Goal: Task Accomplishment & Management: Use online tool/utility

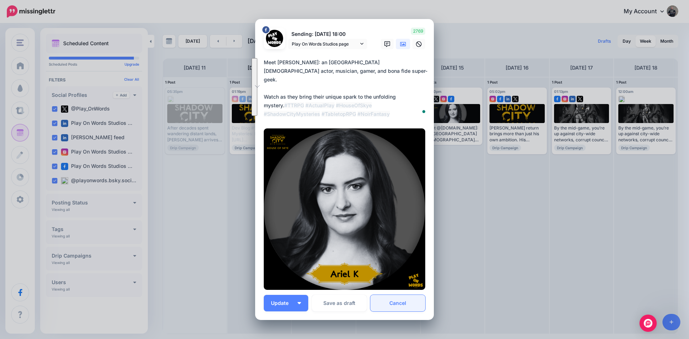
click at [396, 301] on link "Cancel" at bounding box center [397, 303] width 55 height 16
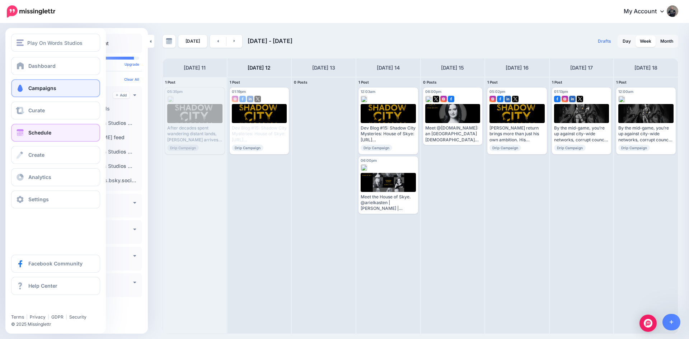
click at [32, 83] on link "Campaigns" at bounding box center [55, 88] width 89 height 18
click at [30, 87] on span "Campaigns" at bounding box center [42, 88] width 28 height 6
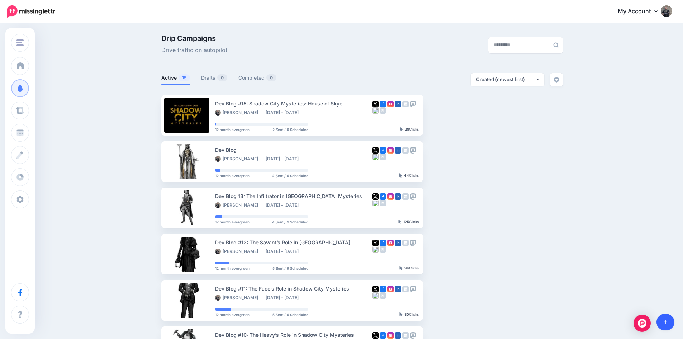
click at [663, 322] on link at bounding box center [666, 322] width 18 height 16
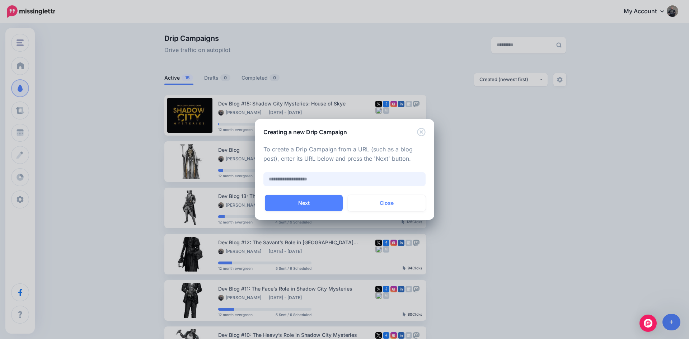
click at [285, 178] on input "text" at bounding box center [344, 179] width 162 height 14
paste input "**********"
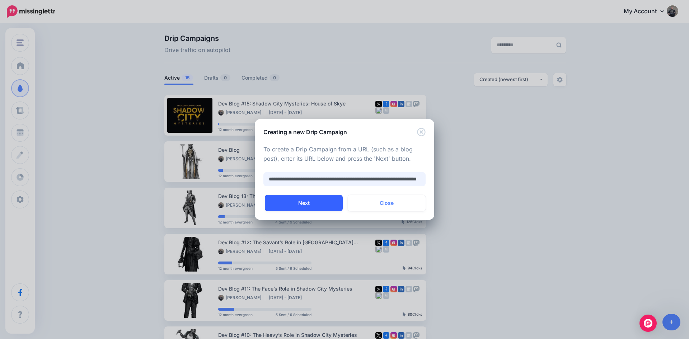
type input "**********"
click at [313, 202] on button "Next" at bounding box center [304, 203] width 78 height 16
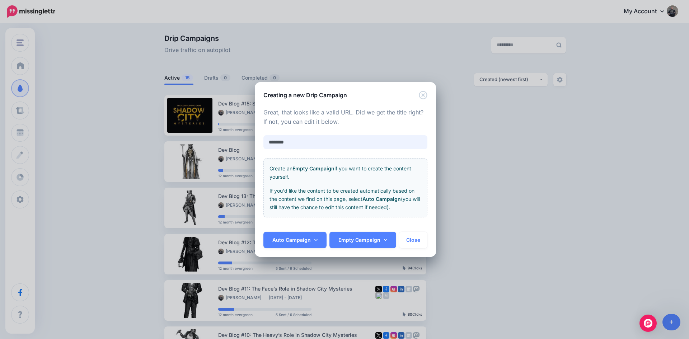
drag, startPoint x: 266, startPoint y: 140, endPoint x: 255, endPoint y: 140, distance: 11.1
click at [255, 140] on div "**********" at bounding box center [345, 165] width 181 height 133
paste input "**********"
type input "**********"
click at [312, 238] on link "Auto Campaign" at bounding box center [294, 240] width 63 height 16
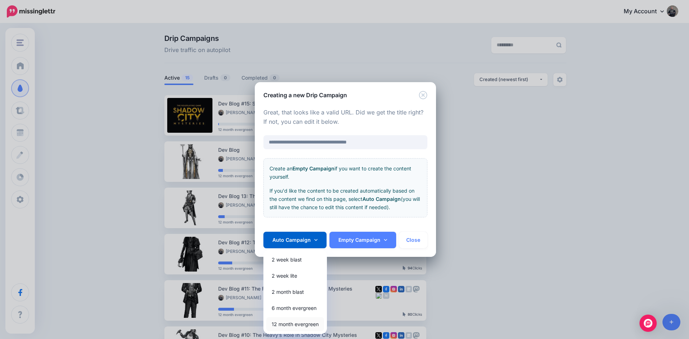
click at [302, 321] on link "12 month evergreen" at bounding box center [295, 324] width 58 height 14
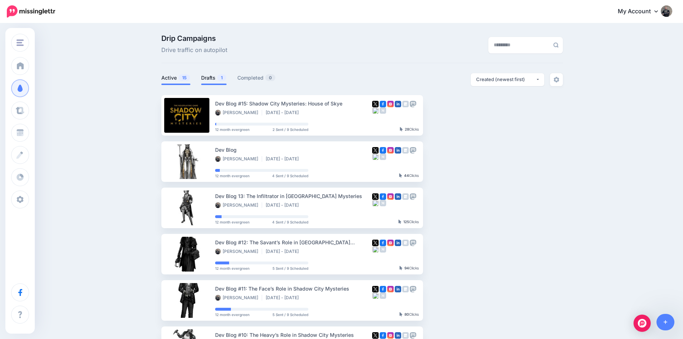
click at [221, 79] on span "1" at bounding box center [221, 77] width 9 height 7
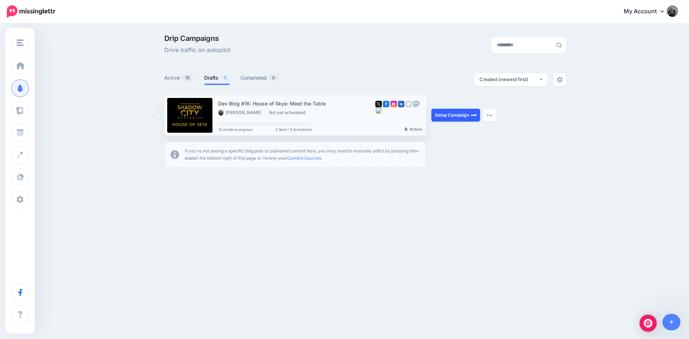
click at [448, 117] on link "Setup Campaign" at bounding box center [455, 115] width 49 height 13
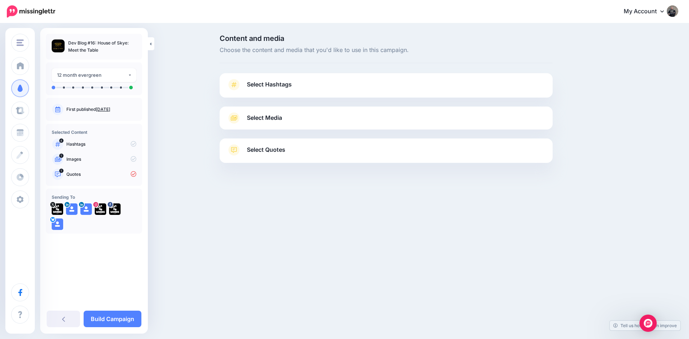
click at [230, 84] on icon at bounding box center [234, 84] width 10 height 11
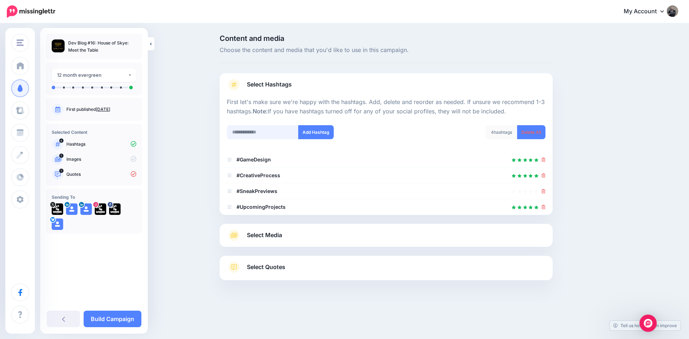
click at [249, 133] on input "text" at bounding box center [263, 132] width 72 height 14
type input "*"
type input "**********"
click at [327, 130] on button "Add Hashtag" at bounding box center [316, 132] width 36 height 14
click at [260, 129] on input "text" at bounding box center [263, 132] width 72 height 14
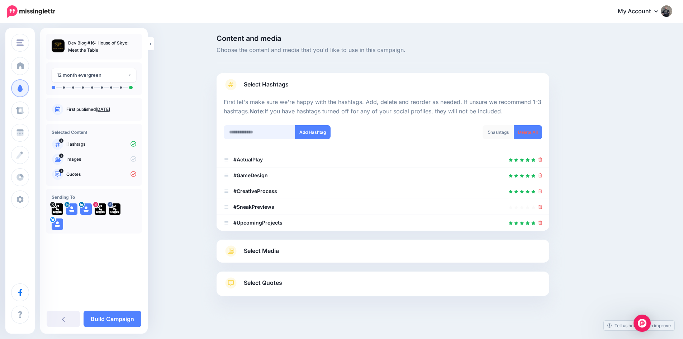
scroll to position [4, 0]
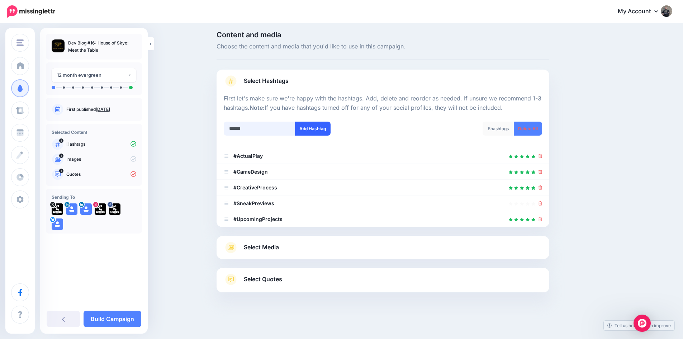
type input "******"
click at [313, 131] on button "Add Hashtag" at bounding box center [313, 129] width 36 height 14
click at [258, 126] on input "text" at bounding box center [260, 129] width 72 height 14
type input "*"
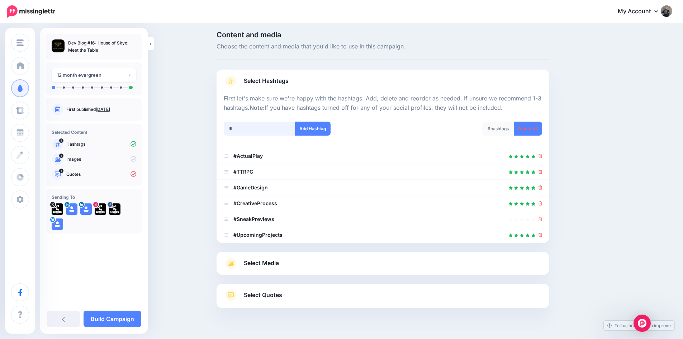
scroll to position [19, 0]
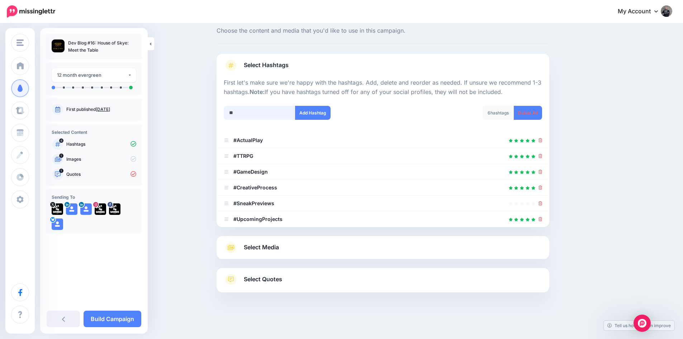
type input "*"
type input "**********"
click at [315, 117] on button "Add Hashtag" at bounding box center [313, 113] width 36 height 14
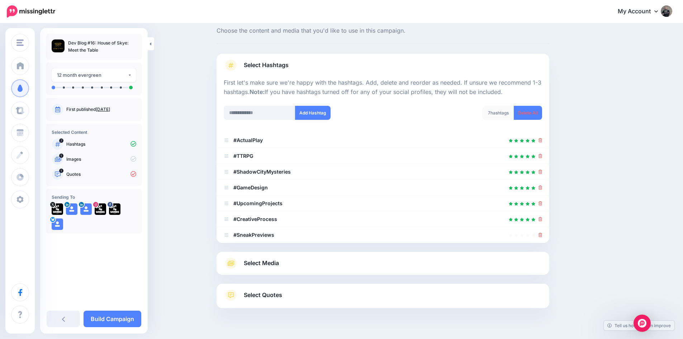
scroll to position [35, 0]
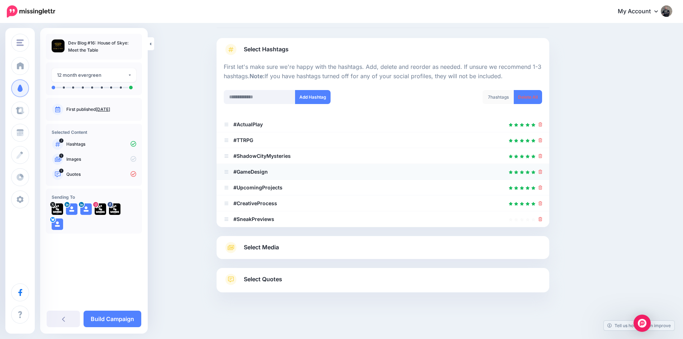
click at [543, 171] on icon at bounding box center [541, 172] width 4 height 4
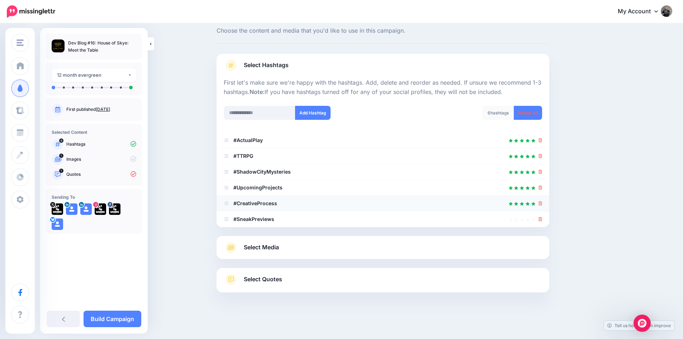
click at [543, 201] on icon at bounding box center [541, 203] width 4 height 4
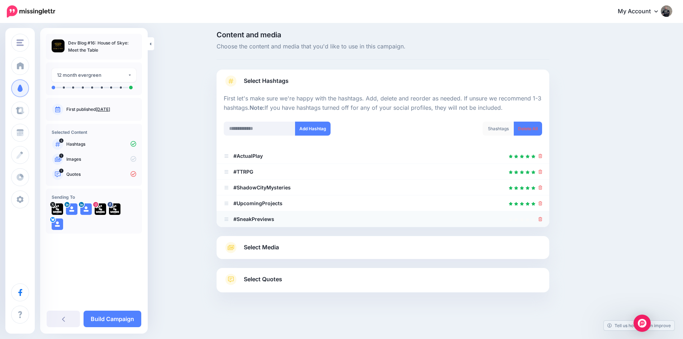
click at [542, 217] on icon at bounding box center [541, 219] width 4 height 4
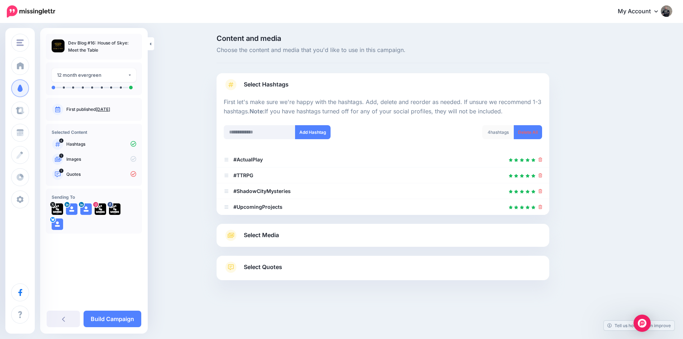
scroll to position [0, 0]
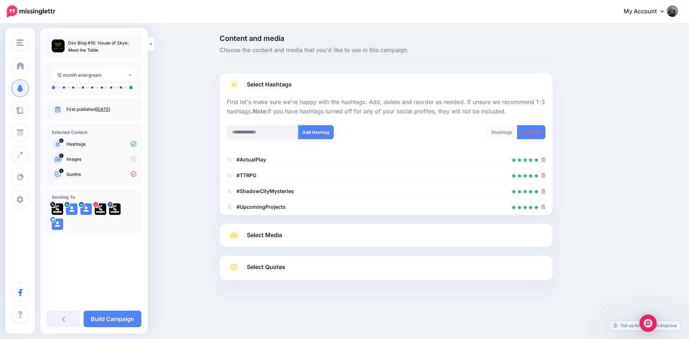
click at [260, 233] on span "Select Media" at bounding box center [264, 235] width 35 height 10
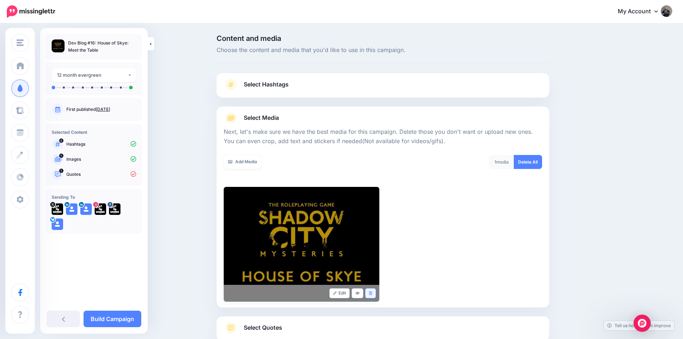
click at [372, 294] on icon at bounding box center [370, 293] width 3 height 4
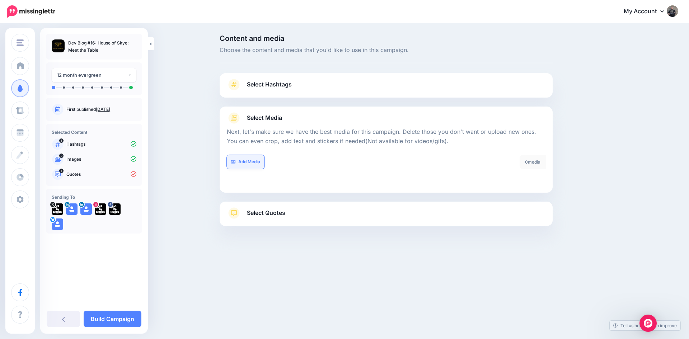
click at [249, 165] on link "Add Media" at bounding box center [246, 162] width 38 height 14
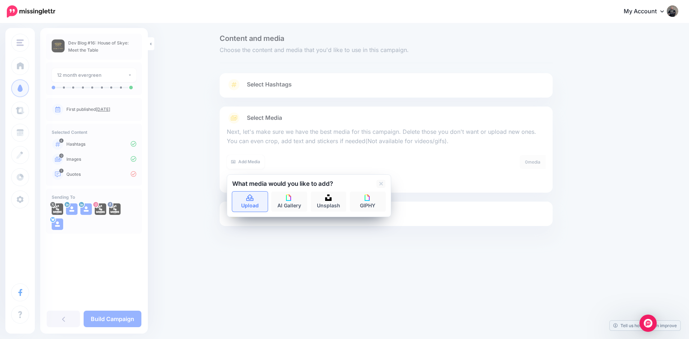
click at [251, 192] on link "Upload" at bounding box center [250, 202] width 36 height 20
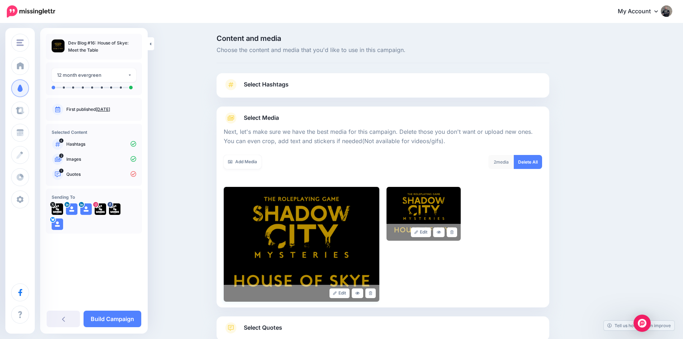
scroll to position [48, 0]
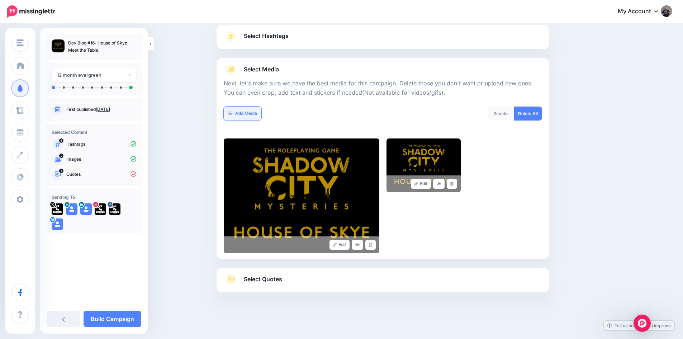
click at [240, 113] on link "Add Media" at bounding box center [243, 114] width 38 height 14
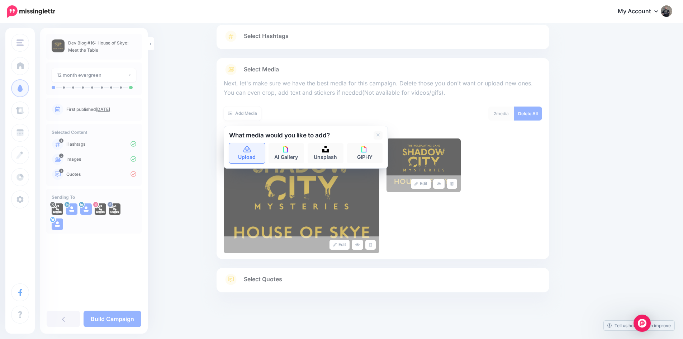
click at [244, 149] on link "Upload" at bounding box center [247, 153] width 36 height 20
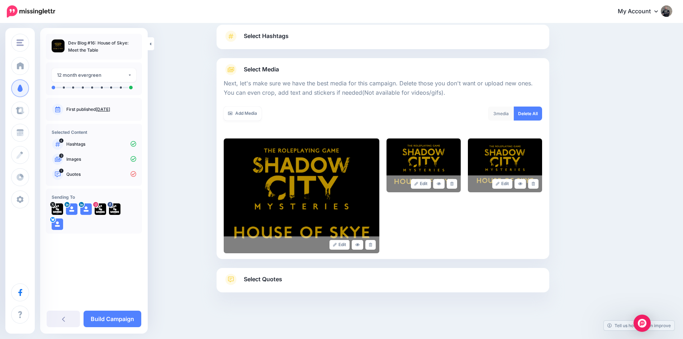
click at [269, 275] on span "Select Quotes" at bounding box center [263, 279] width 38 height 10
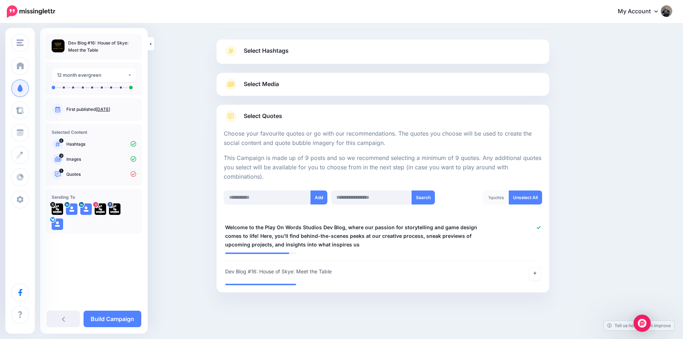
scroll to position [34, 0]
click at [541, 227] on icon at bounding box center [539, 228] width 4 height 4
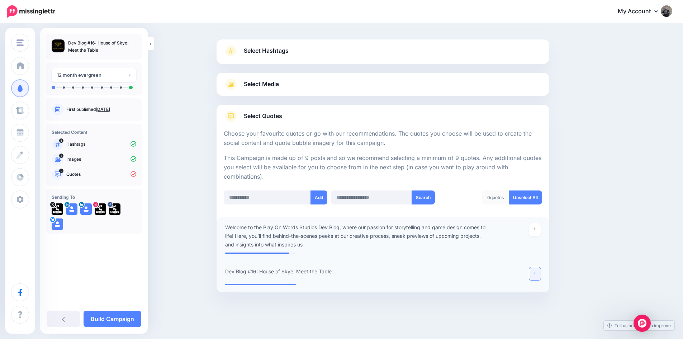
click at [538, 270] on link at bounding box center [534, 273] width 11 height 13
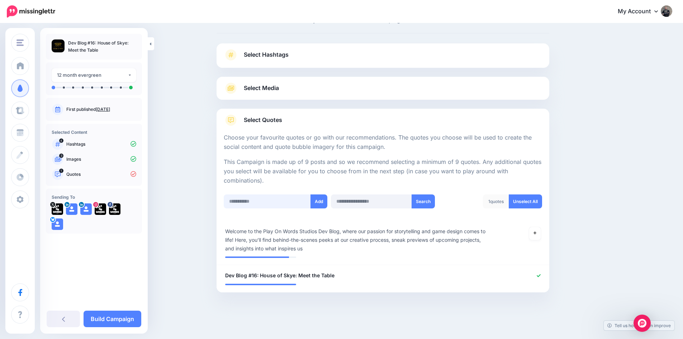
click at [258, 198] on input "text" at bounding box center [267, 201] width 87 height 14
paste input "**********"
type input "**********"
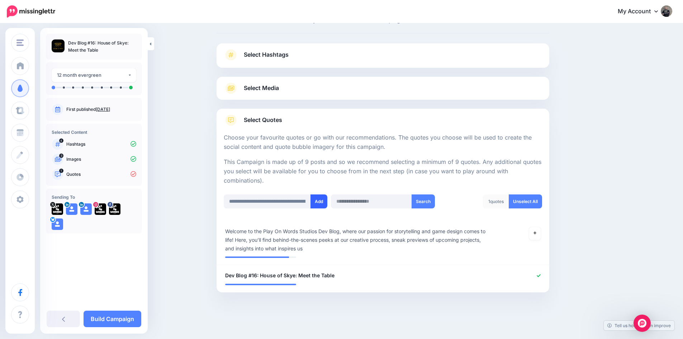
click at [319, 200] on button "Add" at bounding box center [319, 201] width 17 height 14
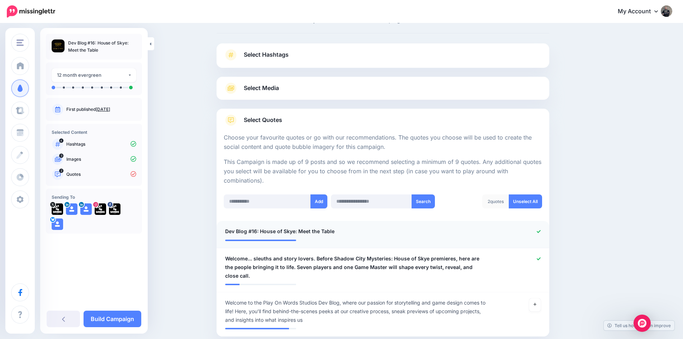
scroll to position [65, 0]
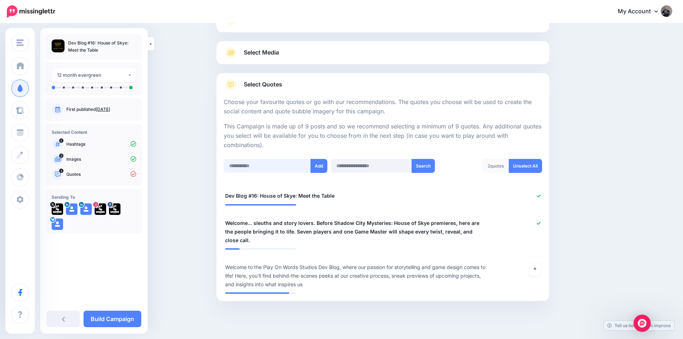
click at [259, 169] on input "text" at bounding box center [267, 166] width 87 height 14
paste input "**********"
type input "**********"
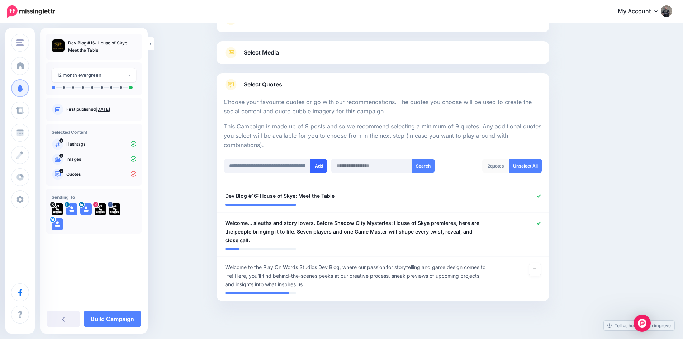
click at [322, 162] on button "Add" at bounding box center [319, 166] width 17 height 14
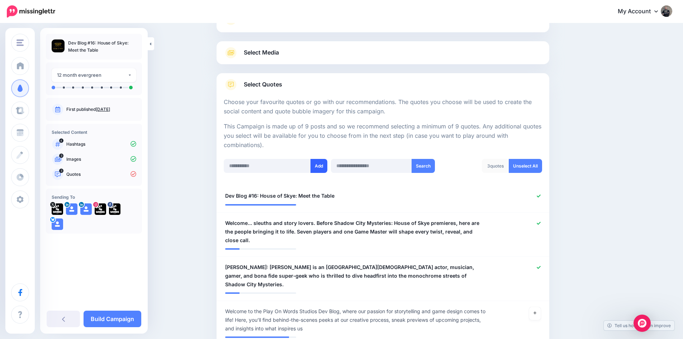
scroll to position [101, 0]
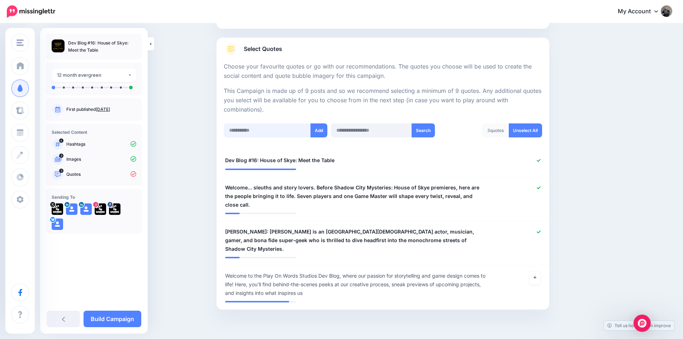
click at [254, 131] on input "text" at bounding box center [267, 130] width 87 height 14
paste input "**********"
type input "**********"
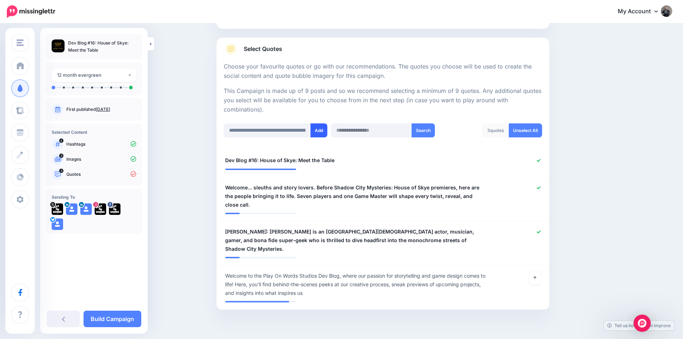
click at [317, 128] on button "Add" at bounding box center [319, 130] width 17 height 14
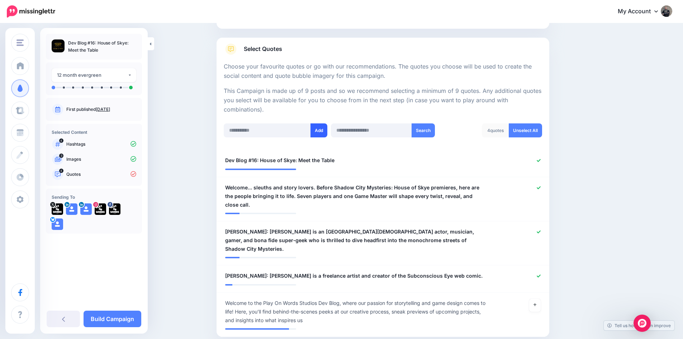
scroll to position [128, 0]
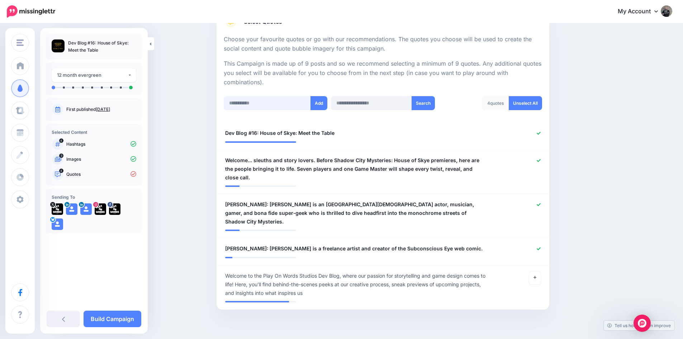
click at [271, 105] on input "text" at bounding box center [267, 103] width 87 height 14
paste input "**********"
type input "**********"
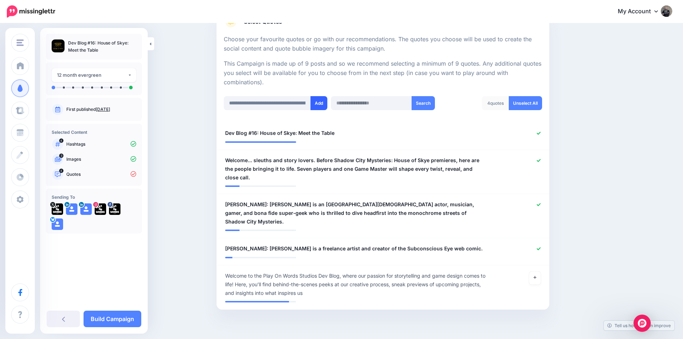
click at [321, 100] on button "Add" at bounding box center [319, 103] width 17 height 14
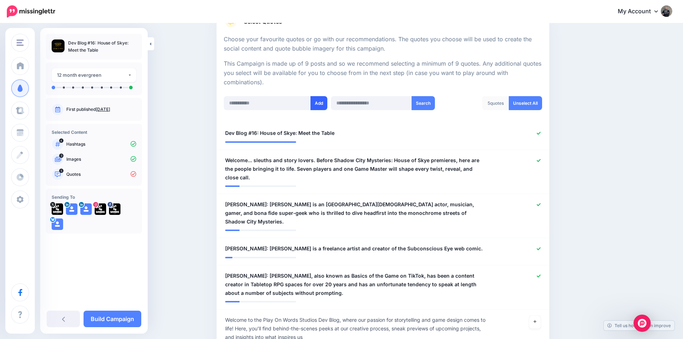
scroll to position [172, 0]
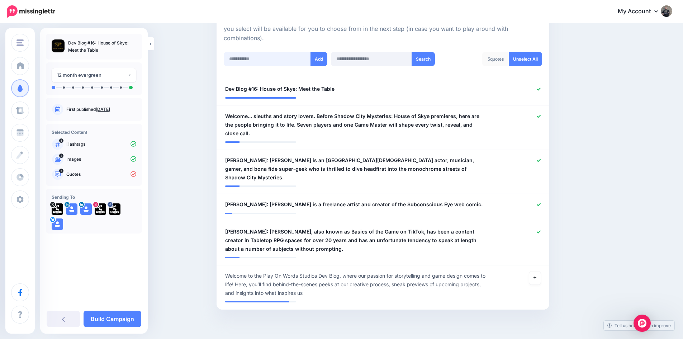
click at [250, 59] on input "text" at bounding box center [267, 59] width 87 height 14
paste input "**********"
type input "**********"
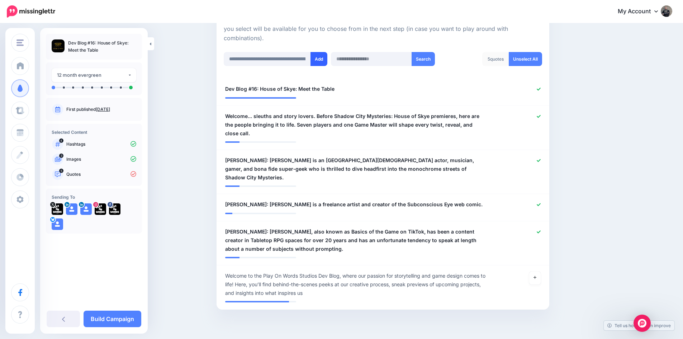
click at [320, 60] on button "Add" at bounding box center [319, 59] width 17 height 14
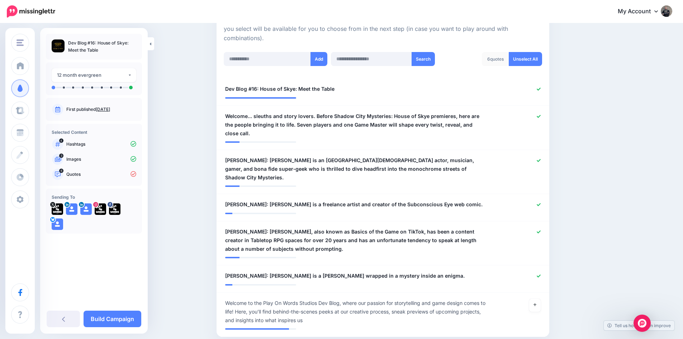
scroll to position [199, 0]
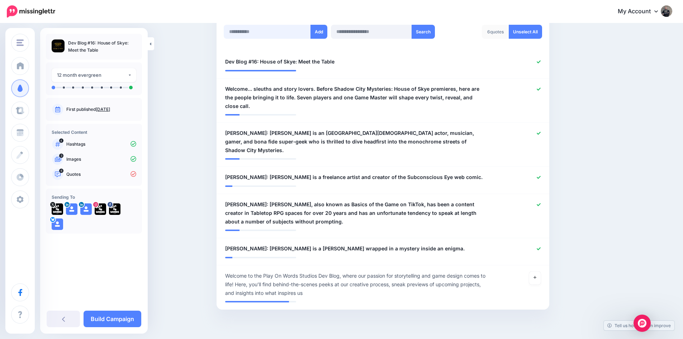
click at [259, 34] on input "text" at bounding box center [267, 32] width 87 height 14
paste input "**********"
type input "**********"
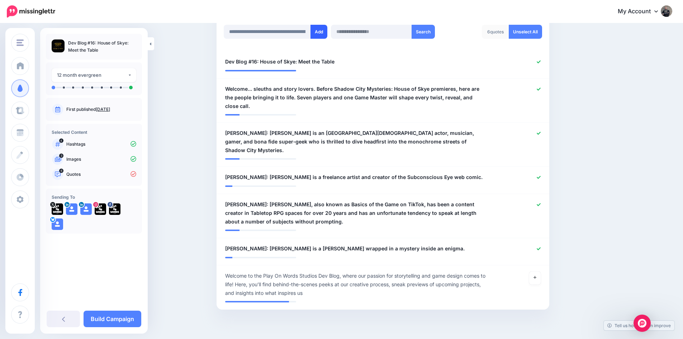
click at [321, 32] on button "Add" at bounding box center [319, 32] width 17 height 14
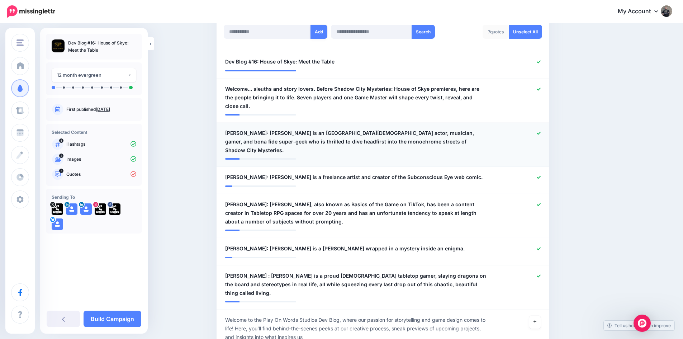
scroll to position [235, 0]
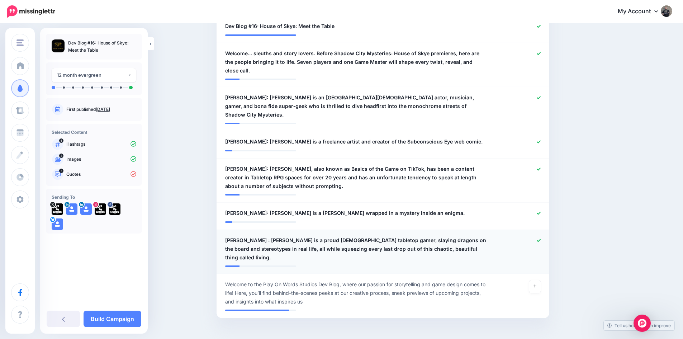
click at [249, 236] on span "Mandy S. : Mandy is a proud transgender tabletop gamer, slaying dragons on the …" at bounding box center [355, 249] width 261 height 26
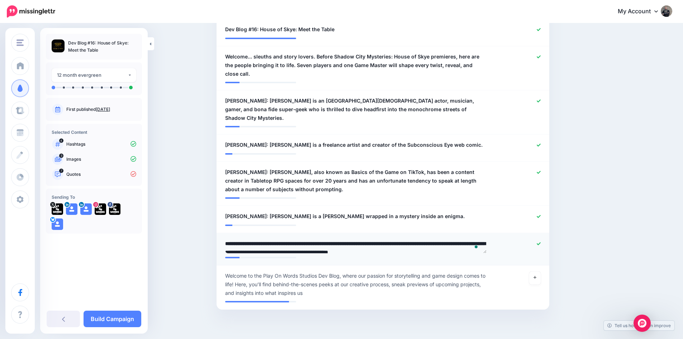
click at [250, 239] on textarea "**********" at bounding box center [355, 246] width 261 height 14
type textarea "**********"
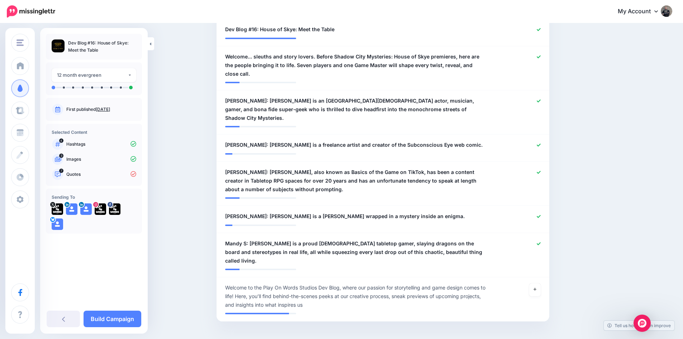
click at [583, 125] on div "Content and media Choose the content and media that you'd like to use in this c…" at bounding box center [417, 80] width 412 height 554
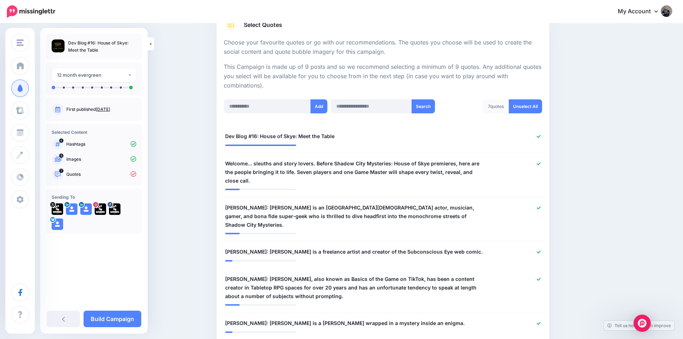
scroll to position [124, 0]
click at [240, 108] on input "text" at bounding box center [267, 107] width 87 height 14
paste input "**********"
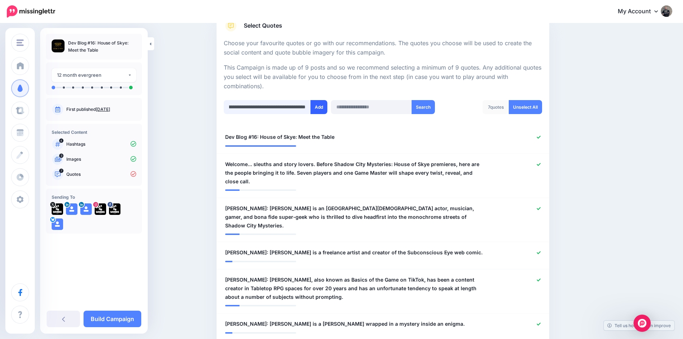
type input "**********"
click at [319, 106] on button "Add" at bounding box center [319, 107] width 17 height 14
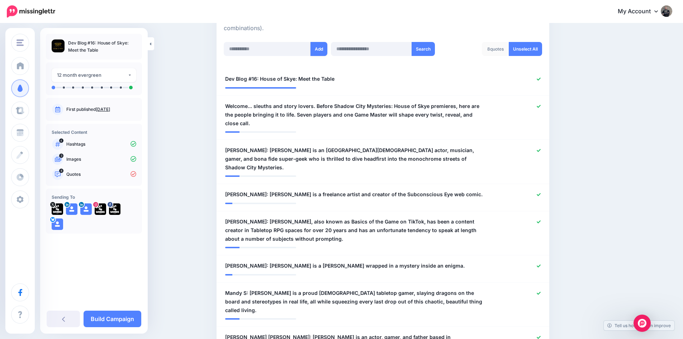
scroll to position [107, 0]
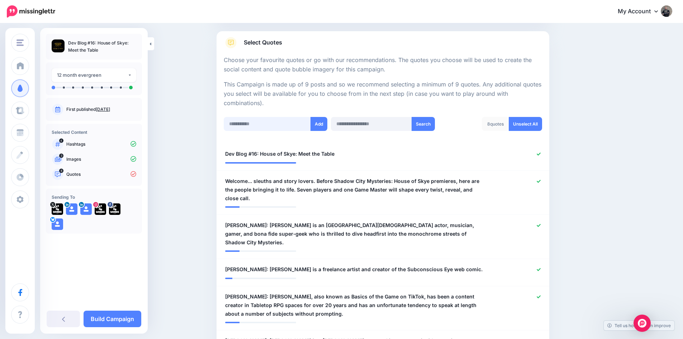
click at [257, 124] on input "text" at bounding box center [267, 124] width 87 height 14
paste input "**********"
type input "**********"
click at [319, 124] on button "Add" at bounding box center [319, 124] width 17 height 14
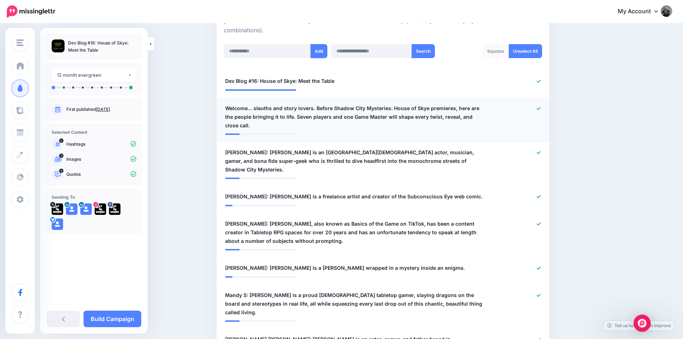
scroll to position [107, 0]
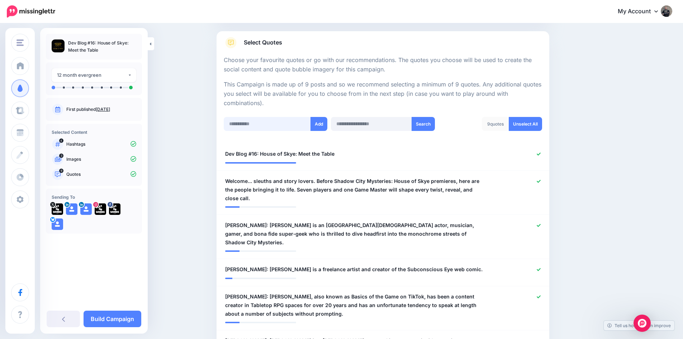
click at [239, 126] on input "text" at bounding box center [267, 124] width 87 height 14
paste input "**********"
click at [278, 123] on input "**********" at bounding box center [267, 124] width 87 height 14
click at [303, 124] on input "**********" at bounding box center [267, 124] width 87 height 14
paste input "**********"
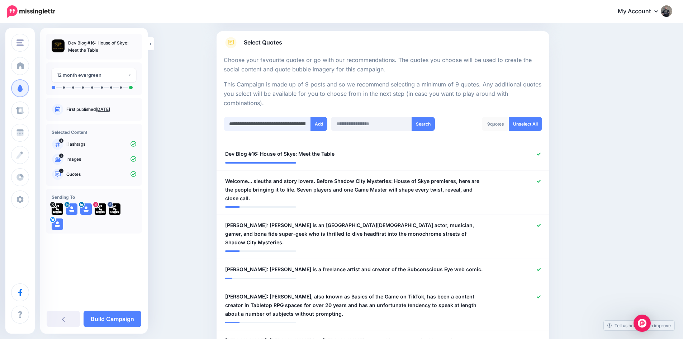
scroll to position [0, 368]
type input "**********"
click at [325, 126] on button "Add" at bounding box center [319, 124] width 17 height 14
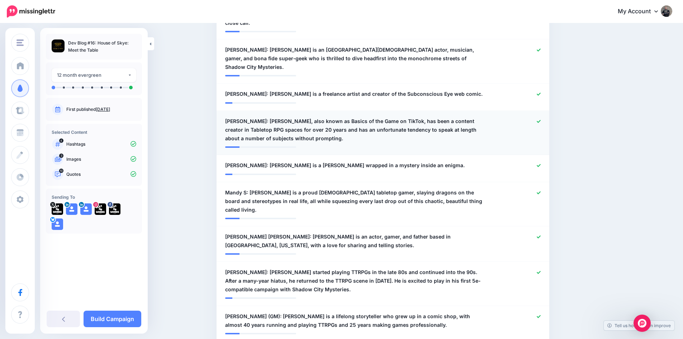
scroll to position [350, 0]
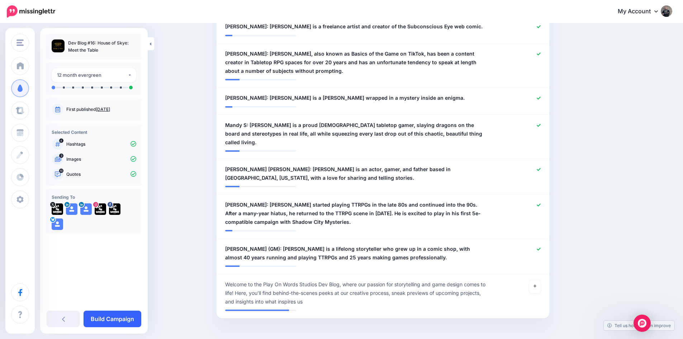
click at [125, 316] on link "Build Campaign" at bounding box center [113, 319] width 58 height 16
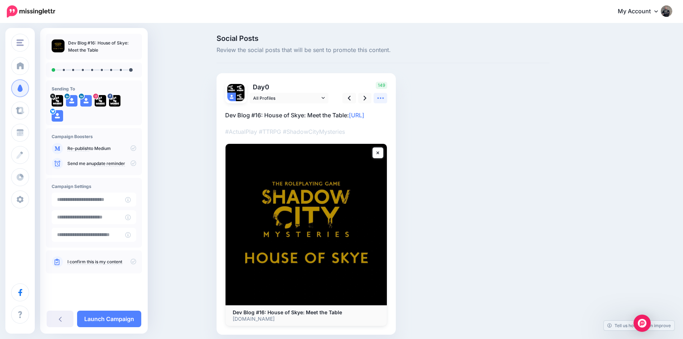
click at [384, 98] on icon at bounding box center [381, 98] width 8 height 8
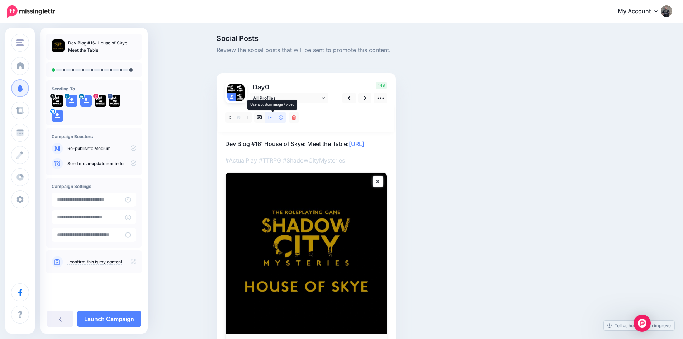
click at [271, 115] on icon at bounding box center [270, 117] width 5 height 5
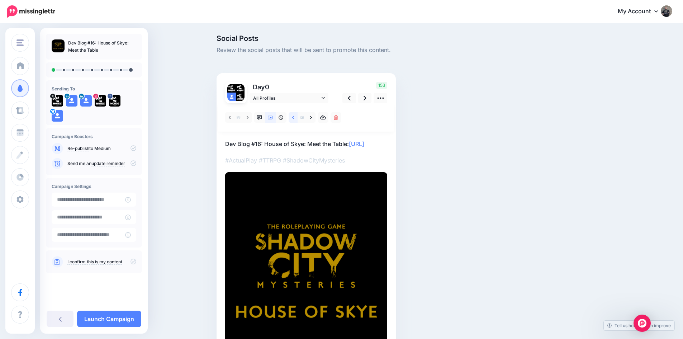
click at [294, 118] on icon at bounding box center [293, 117] width 2 height 5
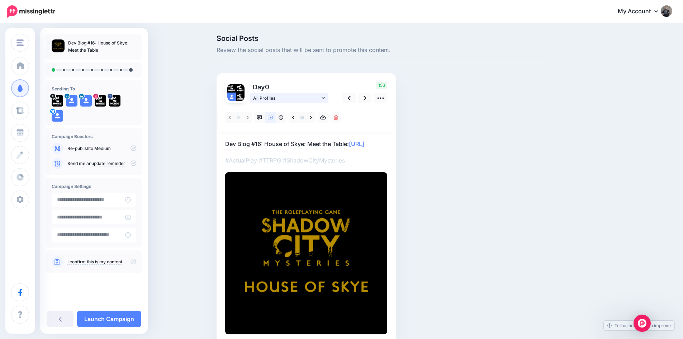
click at [283, 97] on span "All Profiles" at bounding box center [286, 98] width 67 height 8
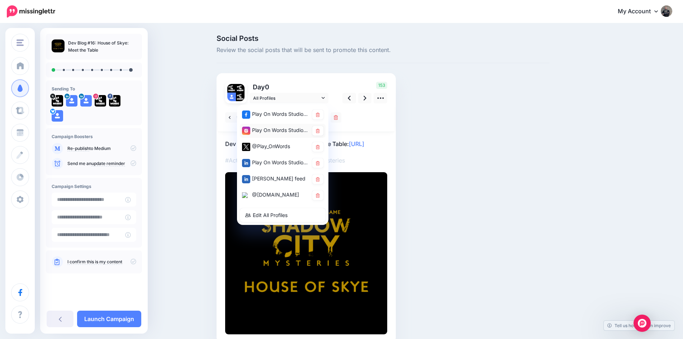
click at [276, 126] on div "Play On Words Studios account" at bounding box center [275, 130] width 67 height 9
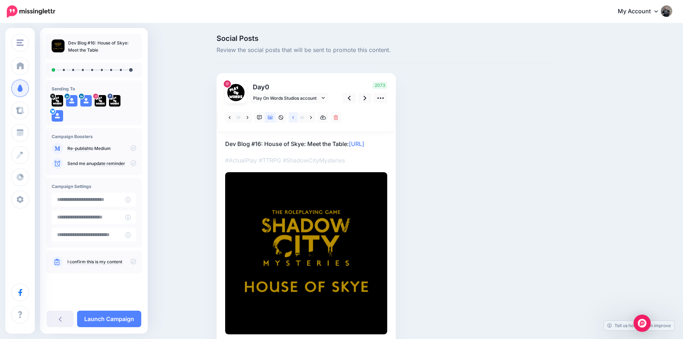
click at [294, 116] on link at bounding box center [293, 117] width 9 height 10
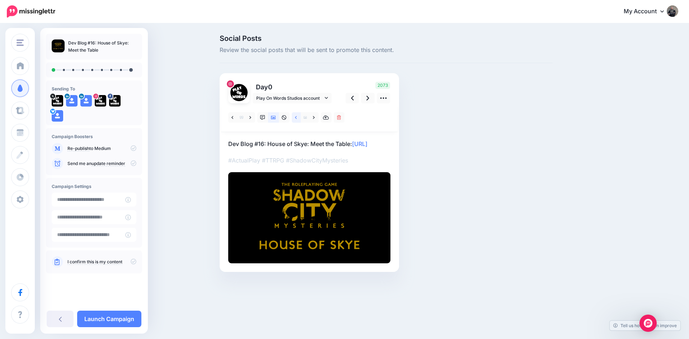
click at [294, 116] on link at bounding box center [296, 117] width 9 height 10
click at [296, 117] on icon at bounding box center [296, 117] width 2 height 5
click at [315, 119] on link at bounding box center [314, 117] width 9 height 10
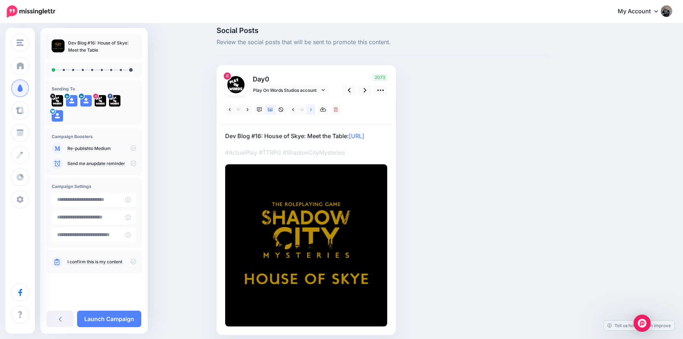
scroll to position [46, 0]
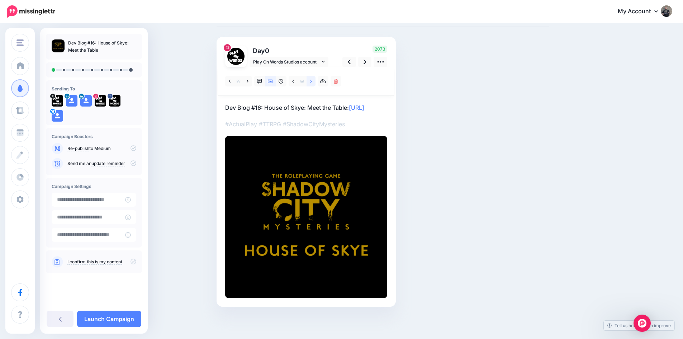
click at [314, 76] on link at bounding box center [311, 81] width 9 height 10
click at [312, 76] on link at bounding box center [311, 81] width 9 height 10
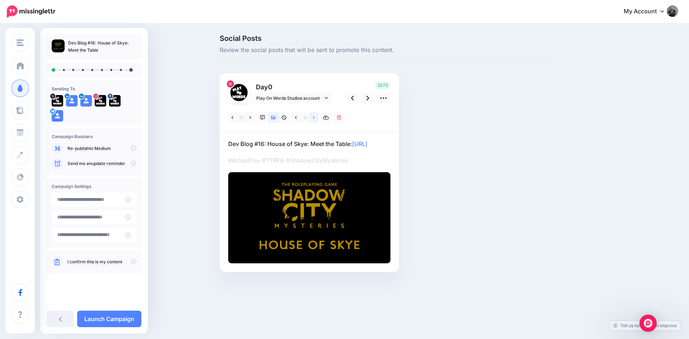
click at [315, 116] on link at bounding box center [314, 117] width 9 height 10
click at [313, 117] on icon at bounding box center [314, 117] width 2 height 5
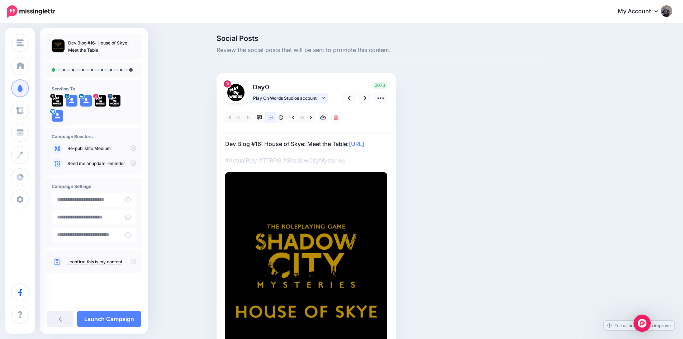
click at [299, 100] on span "Play On Words Studios account" at bounding box center [286, 98] width 67 height 8
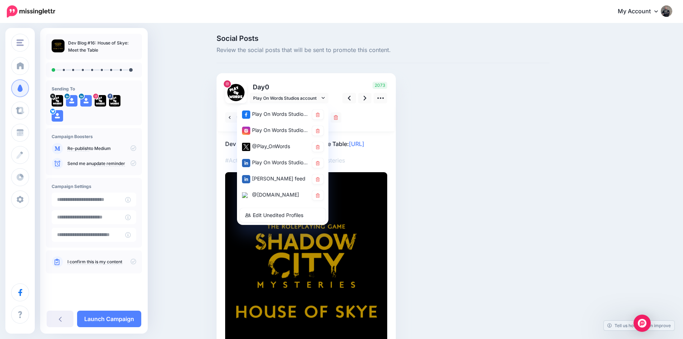
click at [284, 148] on div "@Play_OnWords" at bounding box center [275, 146] width 67 height 9
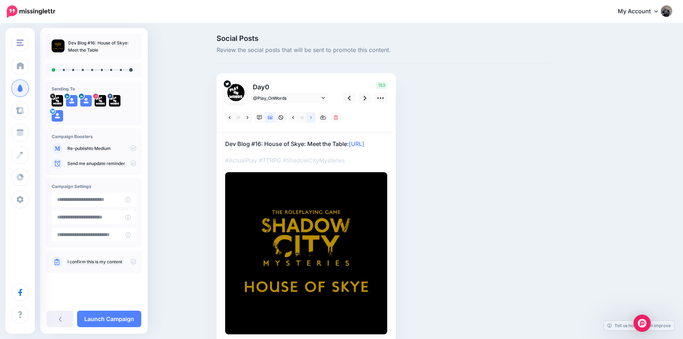
click at [312, 118] on icon at bounding box center [311, 117] width 2 height 5
click at [312, 117] on link at bounding box center [311, 117] width 9 height 10
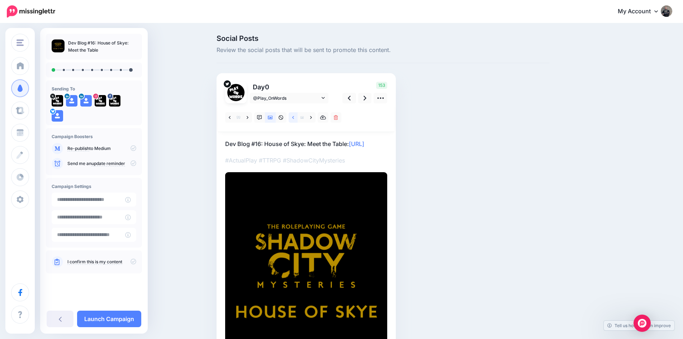
click at [294, 117] on icon at bounding box center [293, 117] width 2 height 3
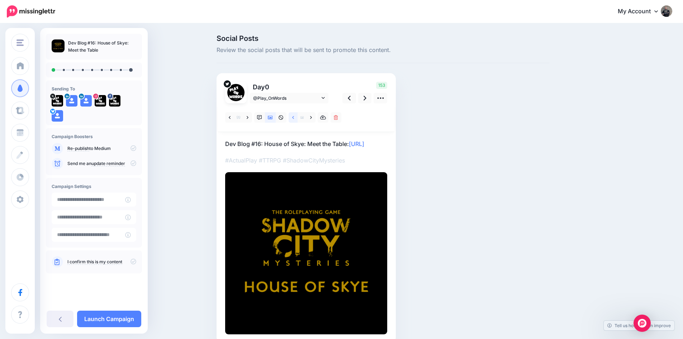
click at [294, 117] on icon at bounding box center [293, 117] width 2 height 3
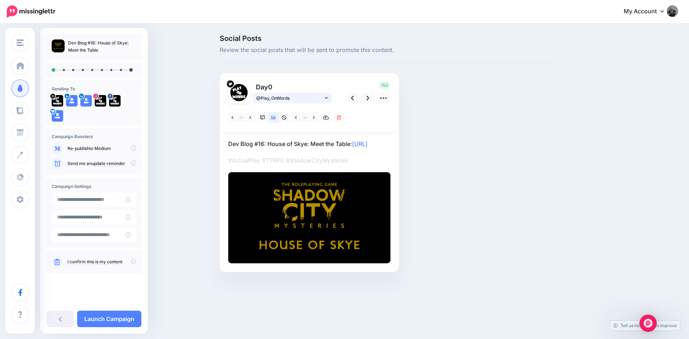
click at [300, 95] on span "@Play_OnWords" at bounding box center [289, 98] width 67 height 8
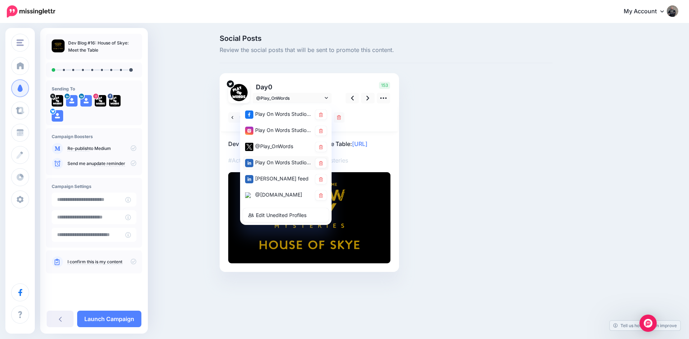
click at [292, 158] on div "Play On Words Studios page" at bounding box center [278, 162] width 67 height 9
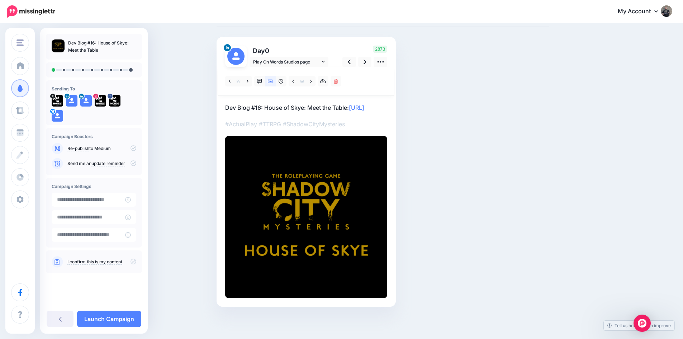
scroll to position [46, 0]
click at [291, 58] on span "Play On Words Studios page" at bounding box center [286, 62] width 67 height 8
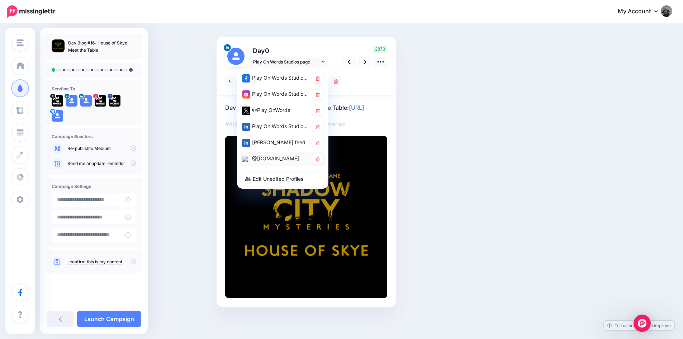
click at [289, 154] on div "@playonwords.bsky.social" at bounding box center [275, 158] width 67 height 9
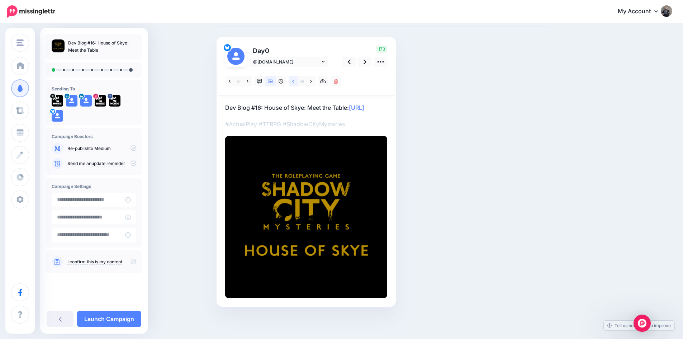
click at [294, 79] on icon at bounding box center [293, 81] width 2 height 5
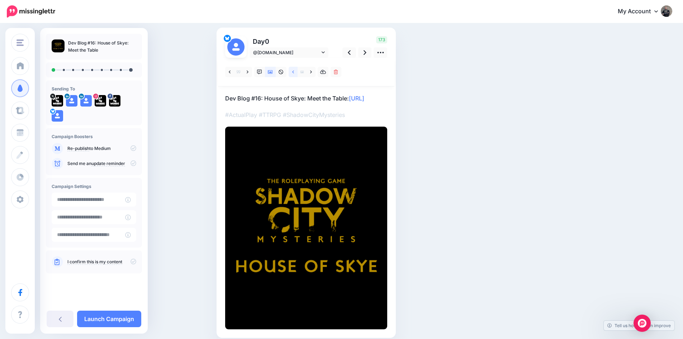
click at [294, 71] on icon at bounding box center [293, 72] width 2 height 5
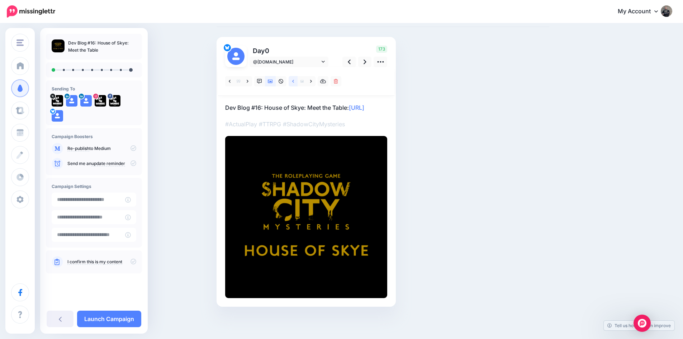
click at [297, 76] on link at bounding box center [293, 81] width 9 height 10
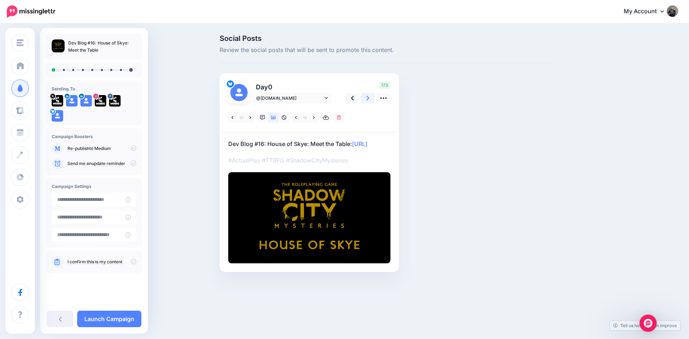
click at [368, 96] on icon at bounding box center [367, 98] width 3 height 8
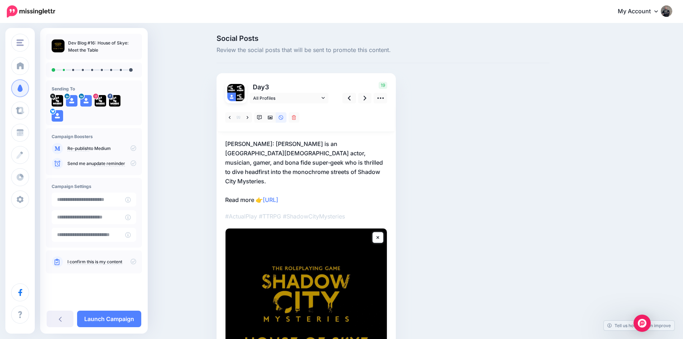
click at [272, 111] on div at bounding box center [306, 117] width 176 height 29
click at [271, 117] on icon at bounding box center [270, 118] width 5 height 4
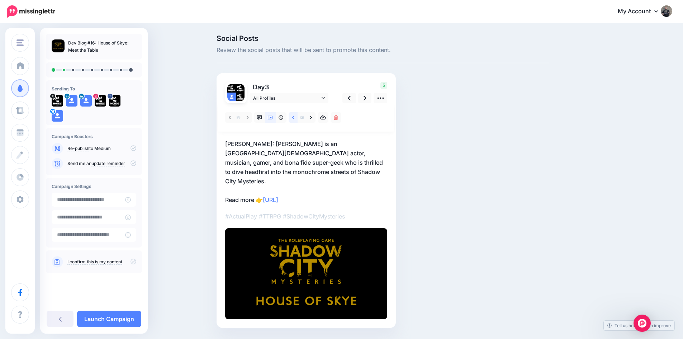
click at [294, 119] on link at bounding box center [293, 117] width 9 height 10
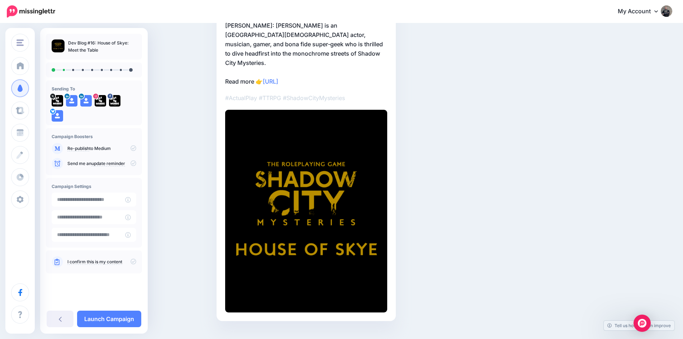
scroll to position [52, 0]
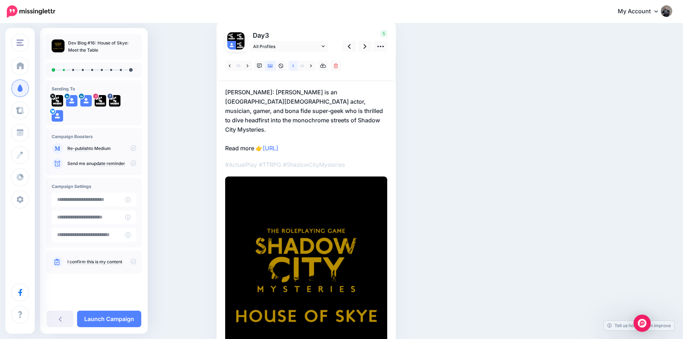
click at [294, 66] on icon at bounding box center [293, 65] width 2 height 5
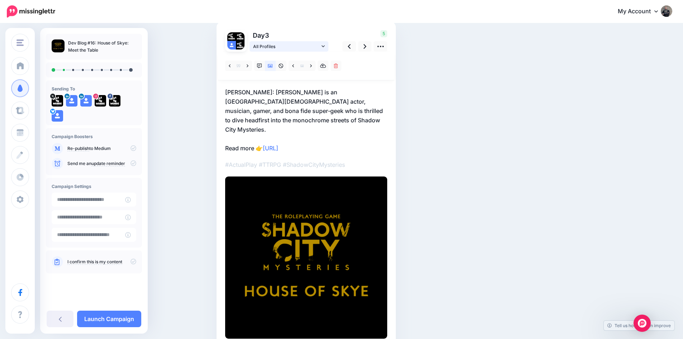
click at [283, 45] on span "All Profiles" at bounding box center [286, 47] width 67 height 8
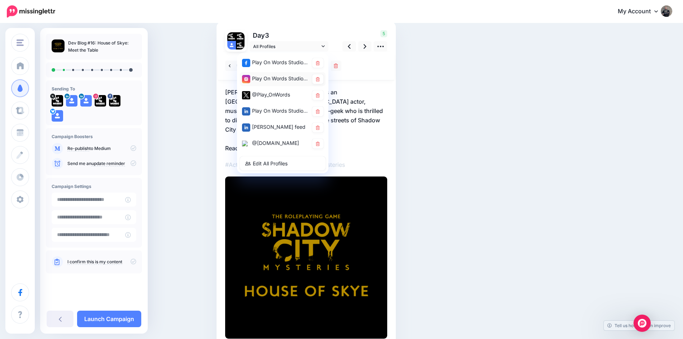
click at [271, 79] on div "Play On Words Studios account" at bounding box center [275, 78] width 67 height 9
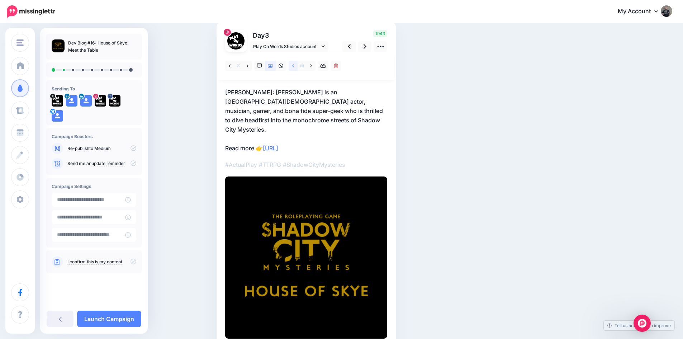
click at [294, 66] on link at bounding box center [293, 66] width 9 height 10
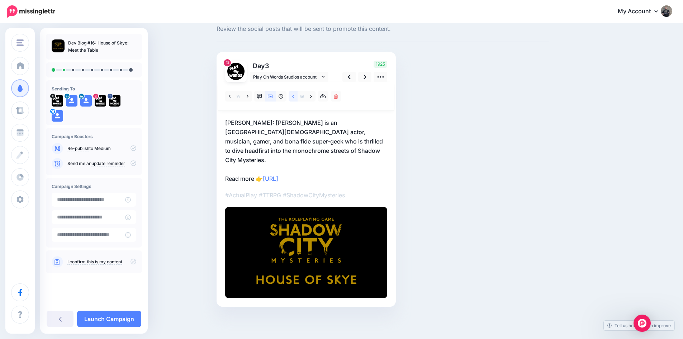
scroll to position [12, 0]
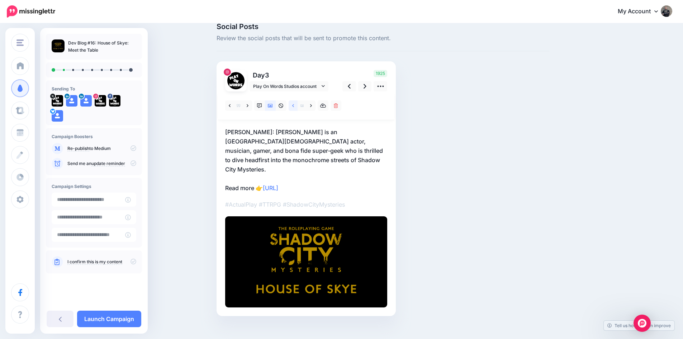
click at [294, 106] on icon at bounding box center [293, 105] width 2 height 5
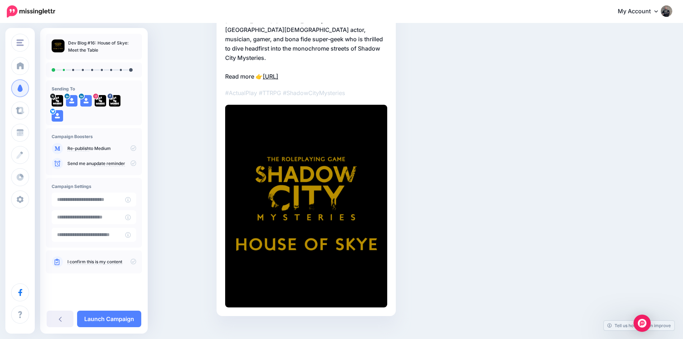
scroll to position [52, 0]
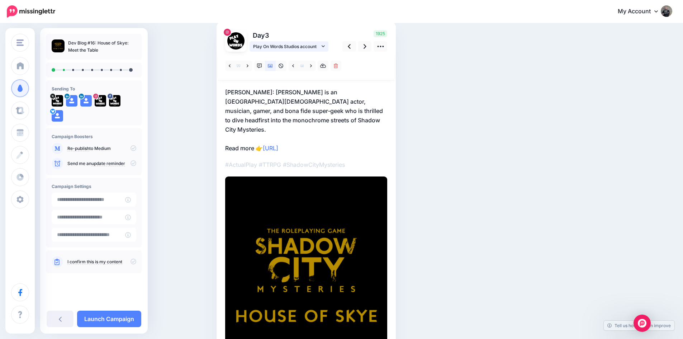
click at [288, 47] on span "Play On Words Studios account" at bounding box center [286, 47] width 67 height 8
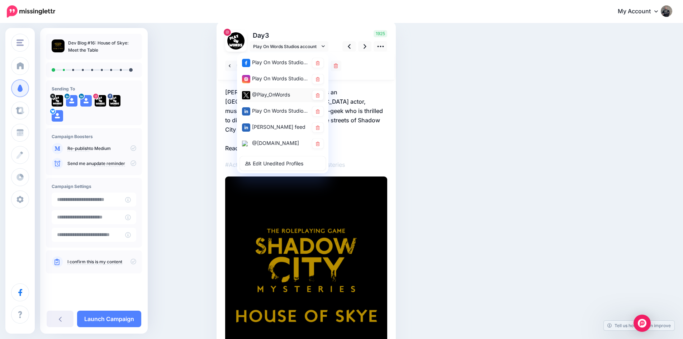
click at [290, 95] on div "@Play_OnWords" at bounding box center [275, 94] width 67 height 9
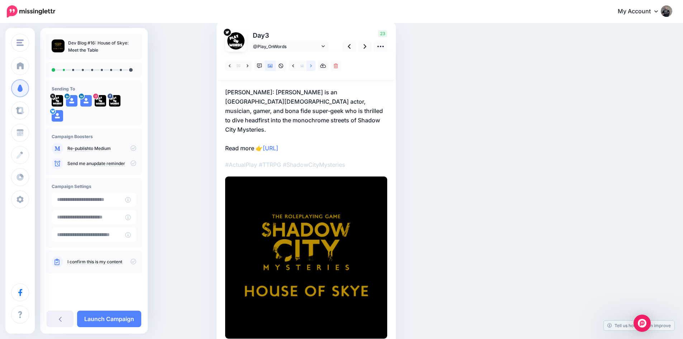
click at [311, 64] on link at bounding box center [311, 66] width 9 height 10
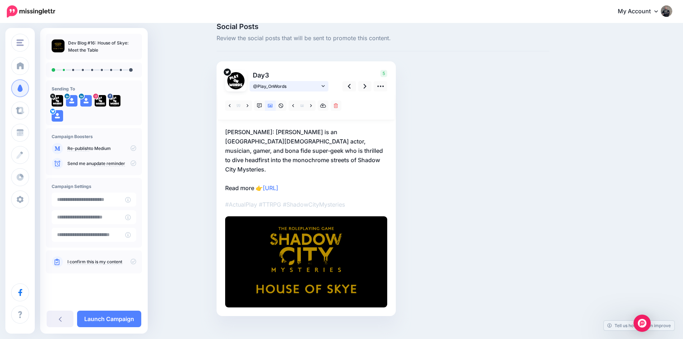
click at [271, 85] on span "@Play_OnWords" at bounding box center [286, 86] width 67 height 8
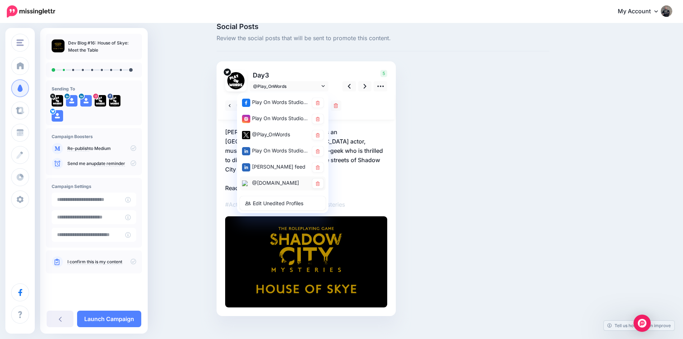
click at [278, 181] on div "@playonwords.bsky.social" at bounding box center [275, 183] width 67 height 9
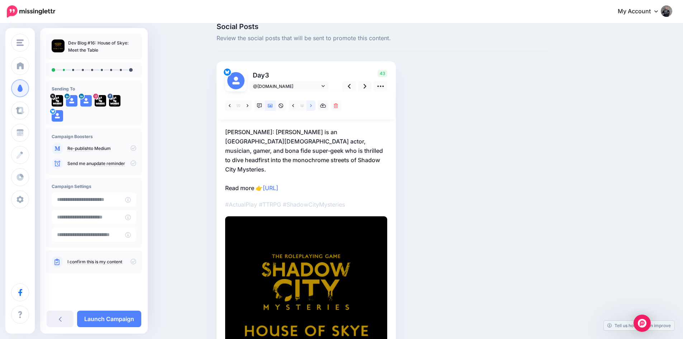
click at [315, 106] on link at bounding box center [311, 105] width 9 height 10
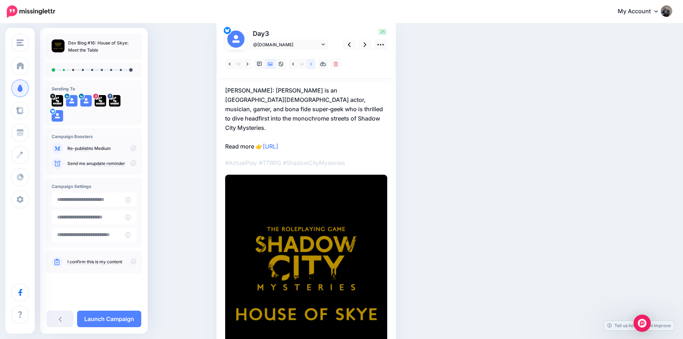
scroll to position [48, 0]
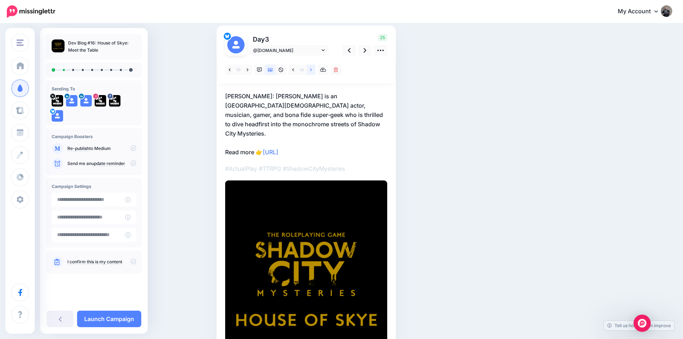
click at [316, 67] on link at bounding box center [311, 70] width 9 height 10
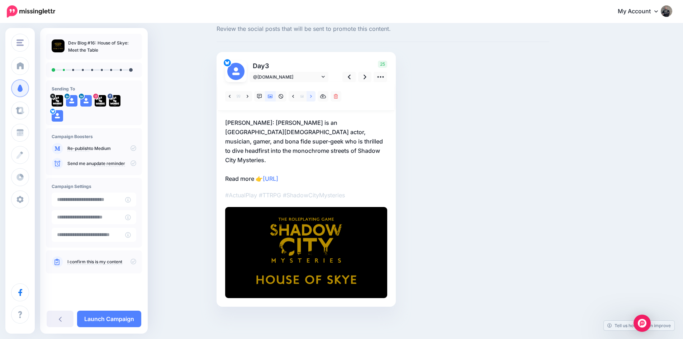
scroll to position [12, 0]
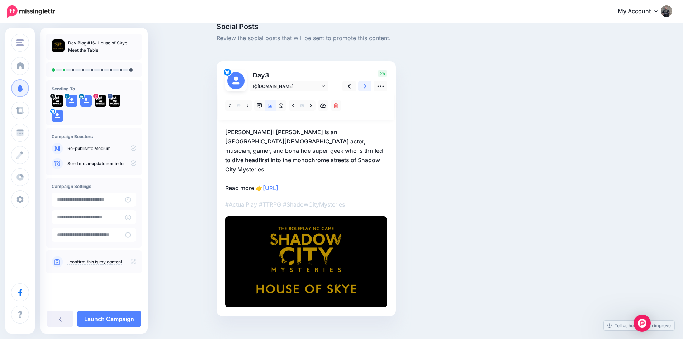
click at [367, 82] on link at bounding box center [365, 86] width 14 height 10
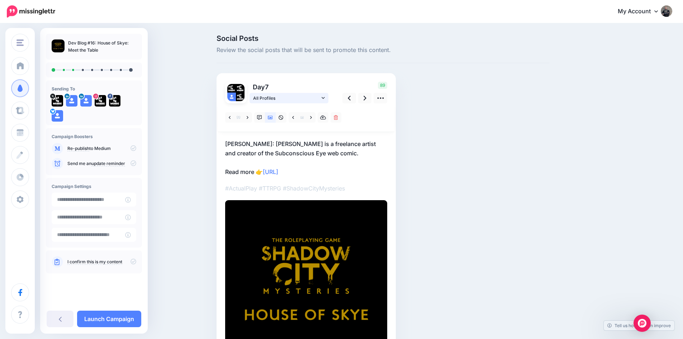
click at [294, 96] on span "All Profiles" at bounding box center [286, 98] width 67 height 8
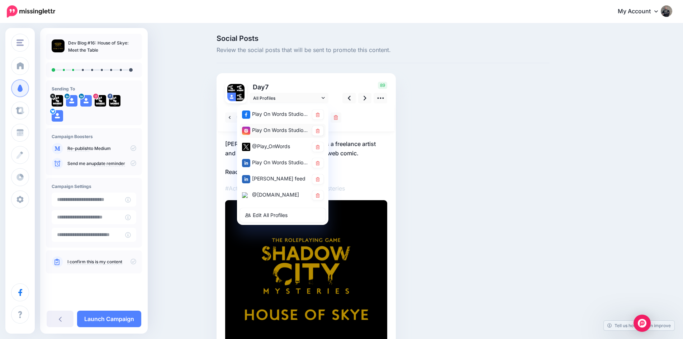
click at [282, 129] on div "Play On Words Studios account" at bounding box center [275, 130] width 67 height 9
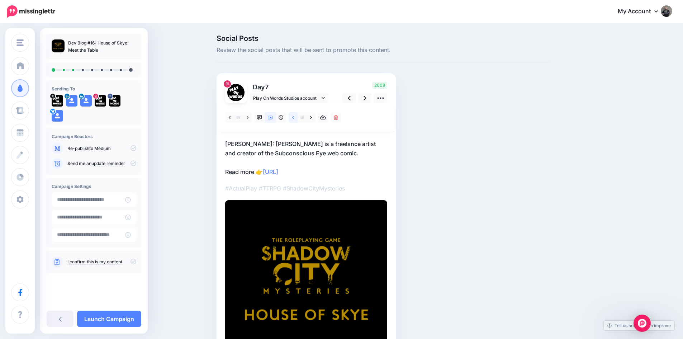
click at [297, 119] on link at bounding box center [293, 117] width 9 height 10
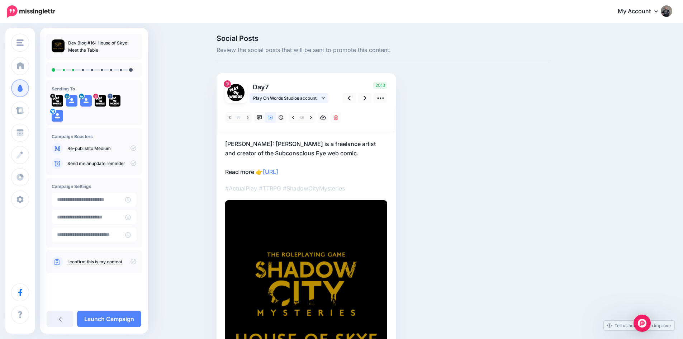
click at [297, 95] on span "Play On Words Studios account" at bounding box center [286, 98] width 67 height 8
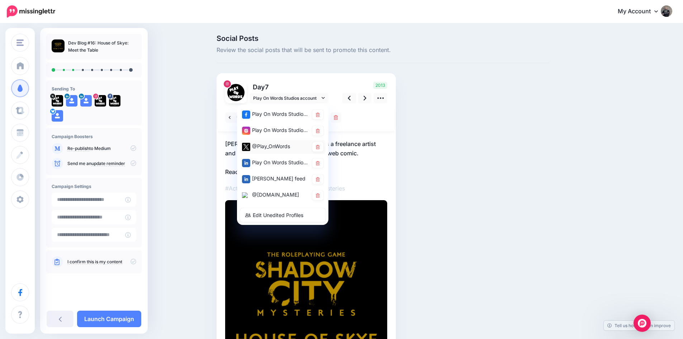
click at [284, 144] on div "@Play_OnWords" at bounding box center [275, 146] width 67 height 9
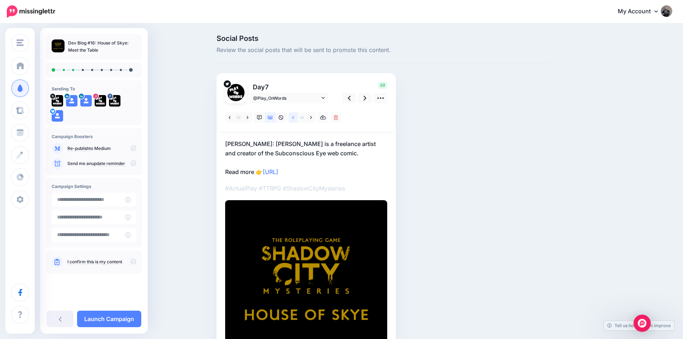
click at [297, 119] on link at bounding box center [293, 117] width 9 height 10
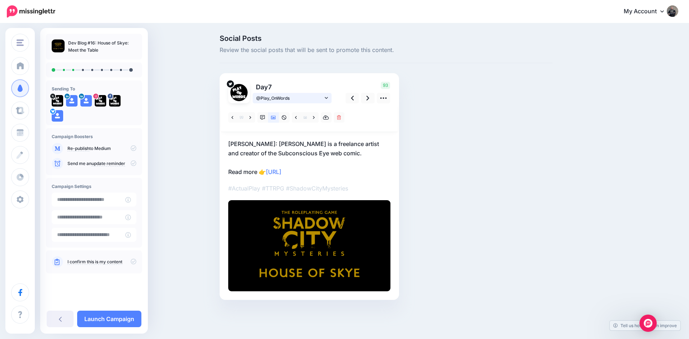
click at [296, 99] on span "@Play_OnWords" at bounding box center [289, 98] width 67 height 8
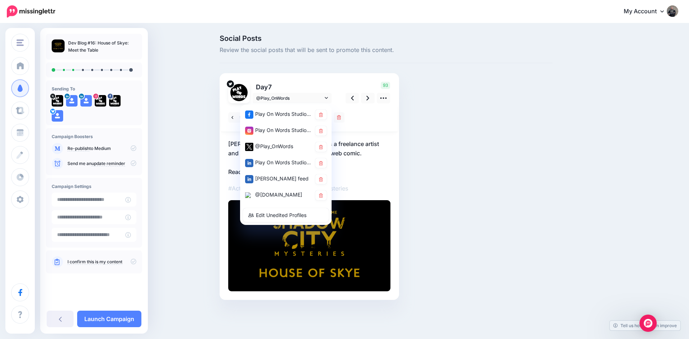
click at [284, 191] on div "@[DOMAIN_NAME]" at bounding box center [278, 194] width 67 height 9
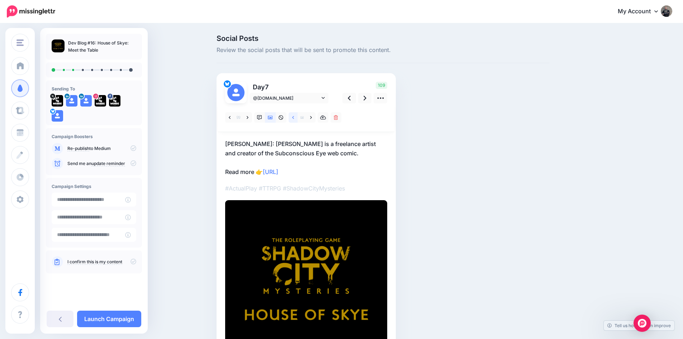
click at [294, 115] on icon at bounding box center [293, 117] width 2 height 5
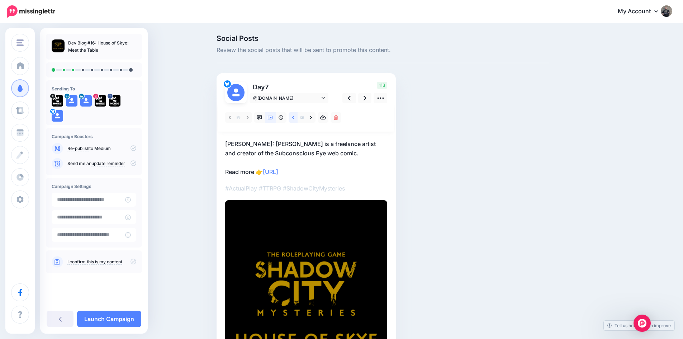
click at [294, 115] on icon at bounding box center [293, 117] width 2 height 5
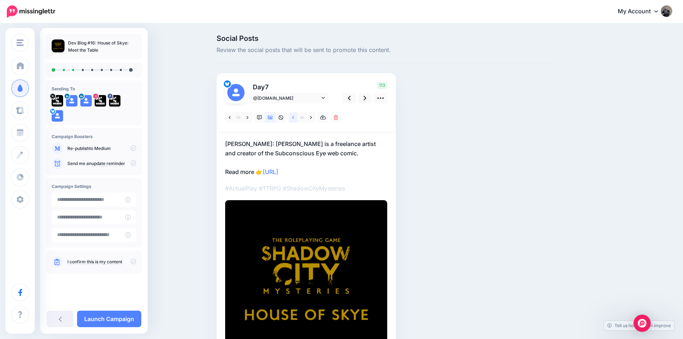
click at [294, 115] on icon at bounding box center [293, 117] width 2 height 5
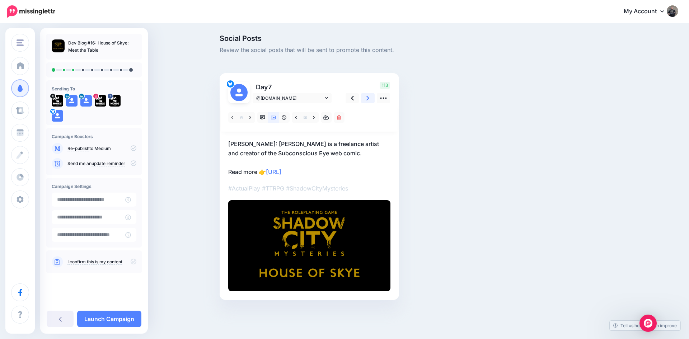
click at [368, 96] on icon at bounding box center [367, 98] width 3 height 8
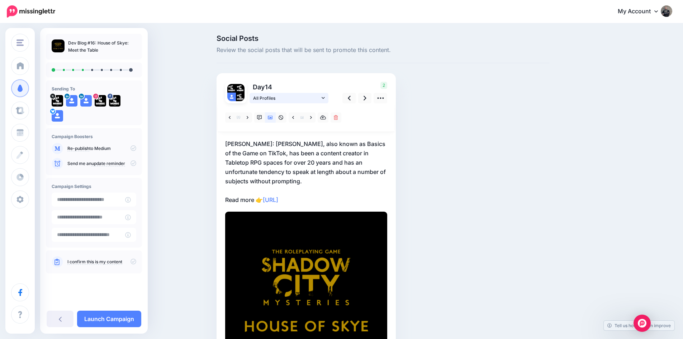
click at [289, 95] on span "All Profiles" at bounding box center [286, 98] width 67 height 8
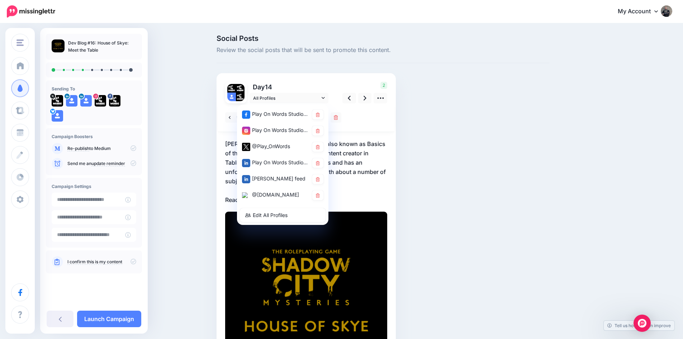
click at [277, 126] on div "Play On Words Studios account" at bounding box center [283, 131] width 86 height 14
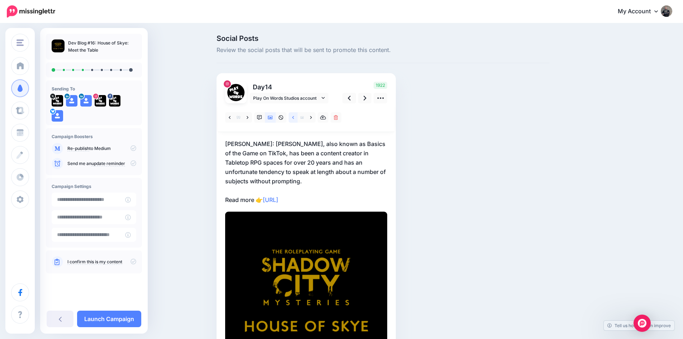
click at [294, 116] on icon at bounding box center [293, 117] width 2 height 5
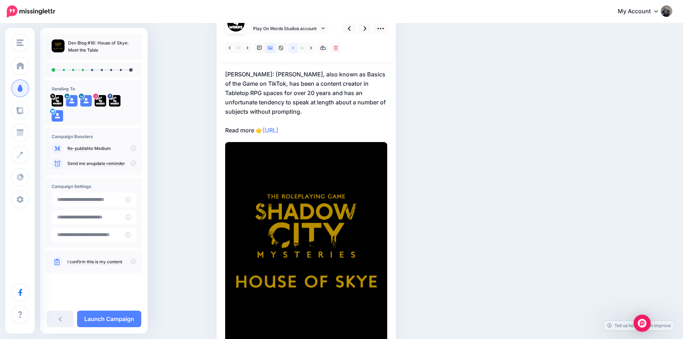
scroll to position [9, 0]
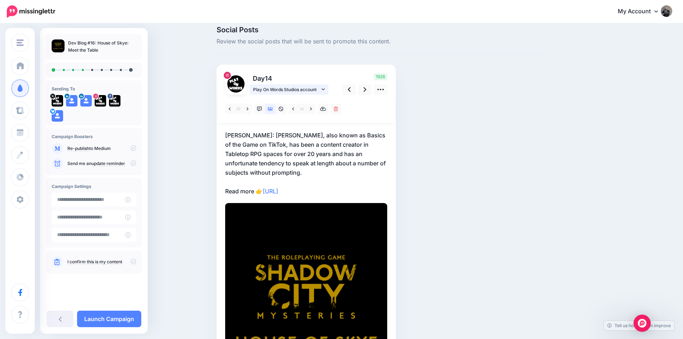
click at [290, 89] on span "Play On Words Studios account" at bounding box center [286, 90] width 67 height 8
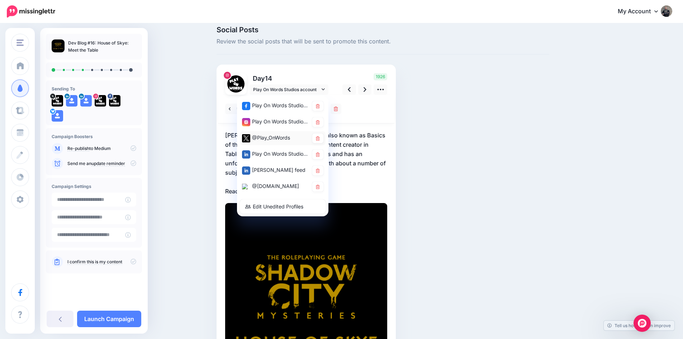
click at [278, 133] on div "@Play_OnWords" at bounding box center [283, 138] width 86 height 14
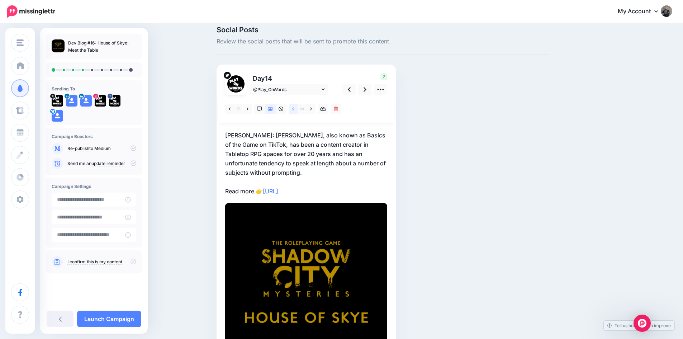
click at [294, 111] on link at bounding box center [293, 109] width 9 height 10
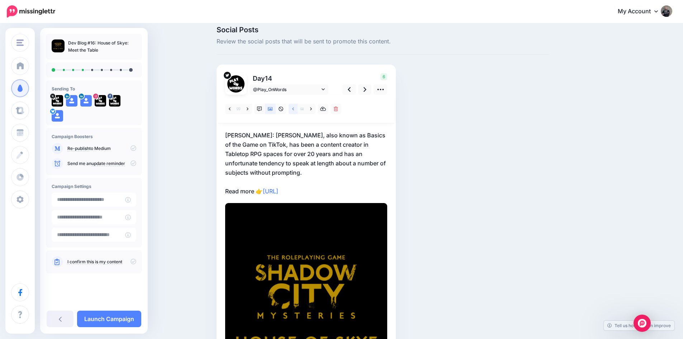
click at [294, 111] on link at bounding box center [293, 109] width 9 height 10
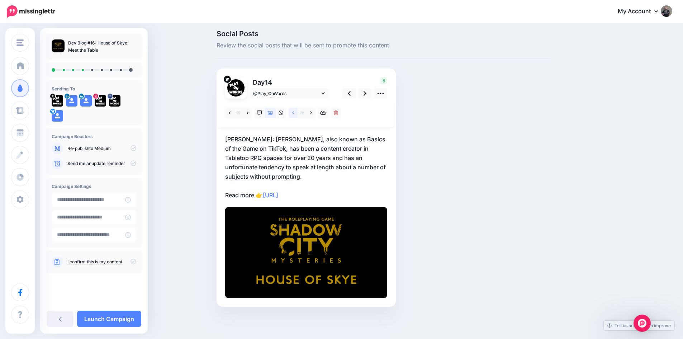
scroll to position [5, 0]
click at [293, 93] on span "@Play_OnWords" at bounding box center [286, 94] width 67 height 8
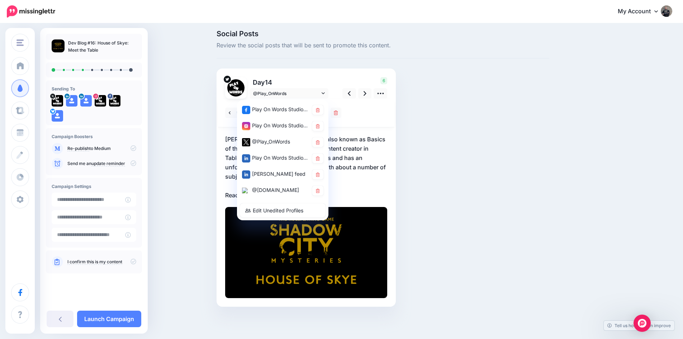
click at [291, 187] on div "@playonwords.bsky.social" at bounding box center [275, 190] width 67 height 9
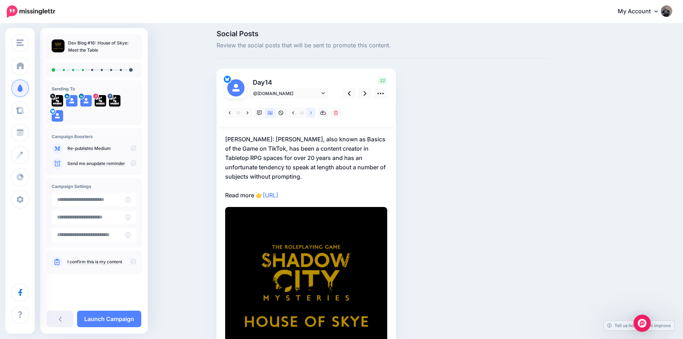
click at [311, 112] on link at bounding box center [311, 113] width 9 height 10
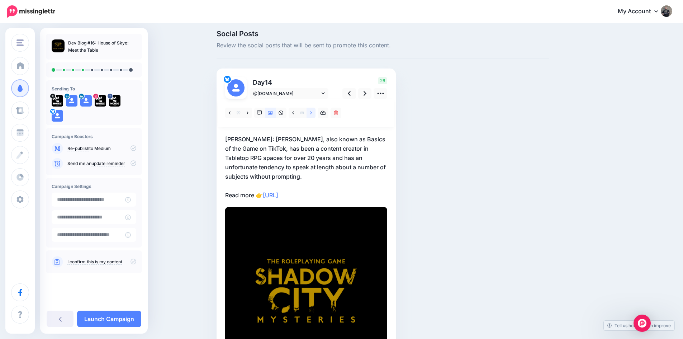
click at [311, 112] on link at bounding box center [311, 113] width 9 height 10
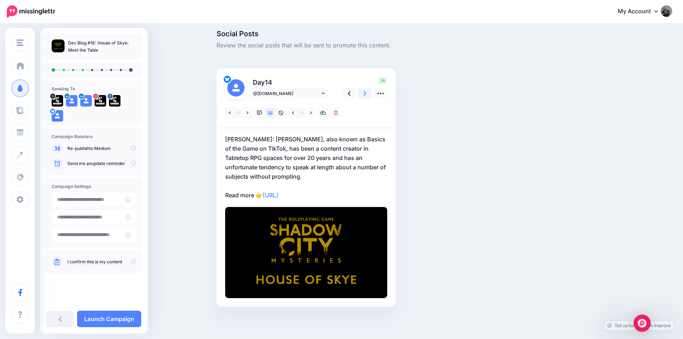
click at [365, 96] on link at bounding box center [365, 93] width 14 height 10
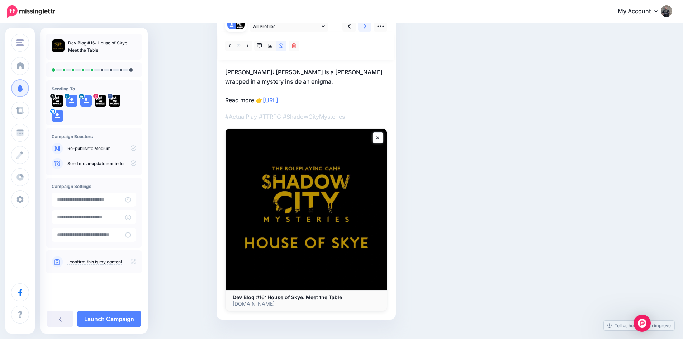
scroll to position [0, 0]
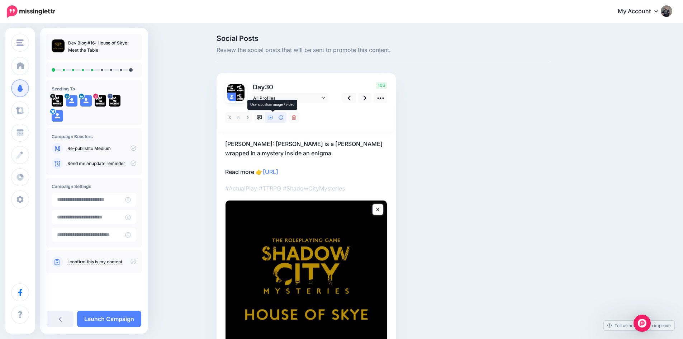
click at [272, 118] on icon at bounding box center [270, 118] width 5 height 4
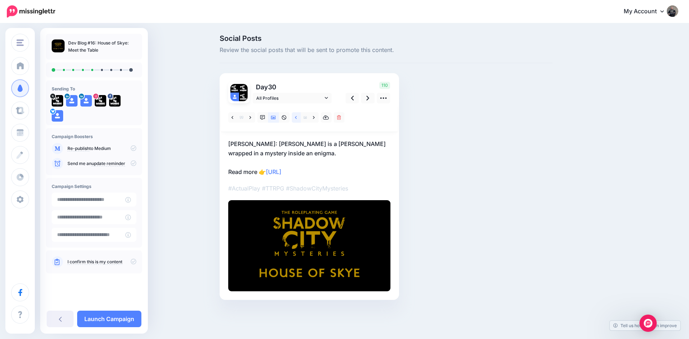
click at [297, 120] on link at bounding box center [296, 117] width 9 height 10
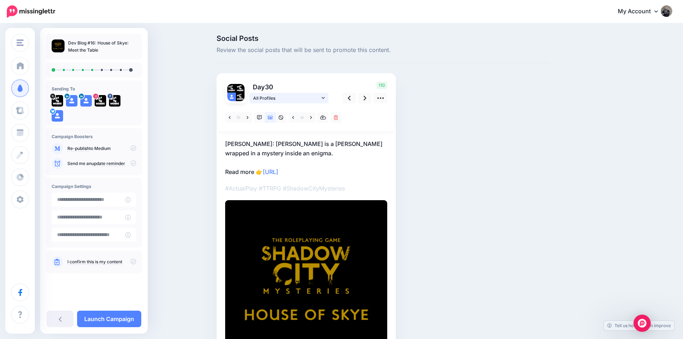
click at [288, 96] on span "All Profiles" at bounding box center [286, 98] width 67 height 8
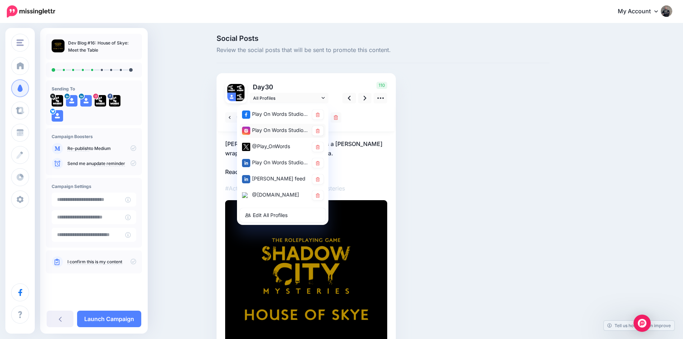
click at [281, 127] on div "Play On Words Studios account" at bounding box center [275, 130] width 67 height 9
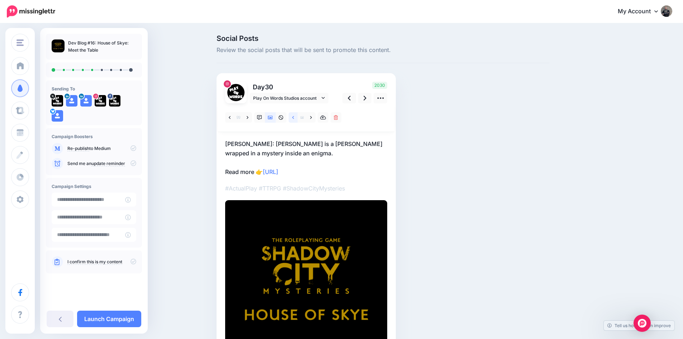
click at [294, 115] on icon at bounding box center [293, 117] width 2 height 5
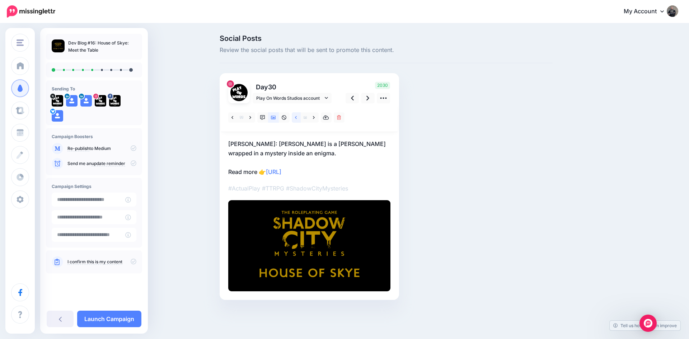
click at [295, 115] on icon at bounding box center [296, 117] width 2 height 5
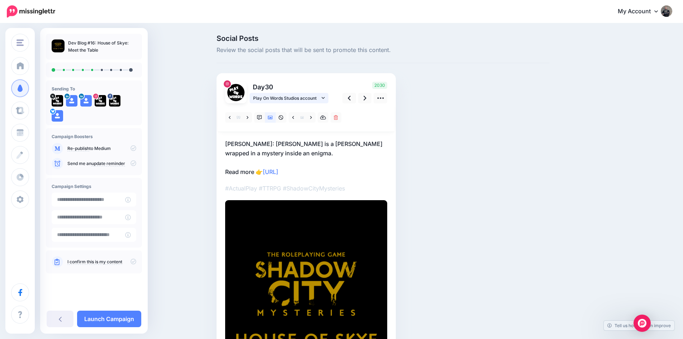
click at [293, 95] on span "Play On Words Studios account" at bounding box center [286, 98] width 67 height 8
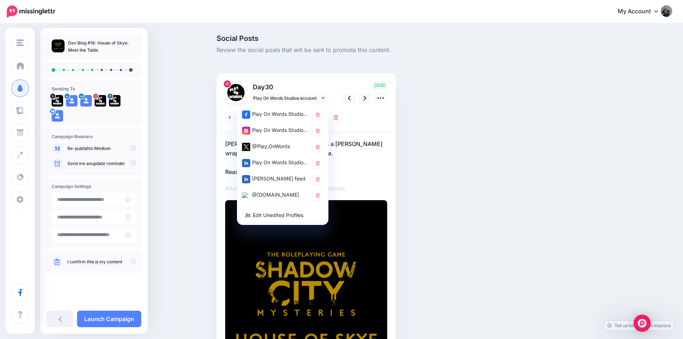
drag, startPoint x: 282, startPoint y: 144, endPoint x: 285, endPoint y: 138, distance: 6.7
click at [282, 144] on div "@Play_OnWords" at bounding box center [275, 146] width 67 height 9
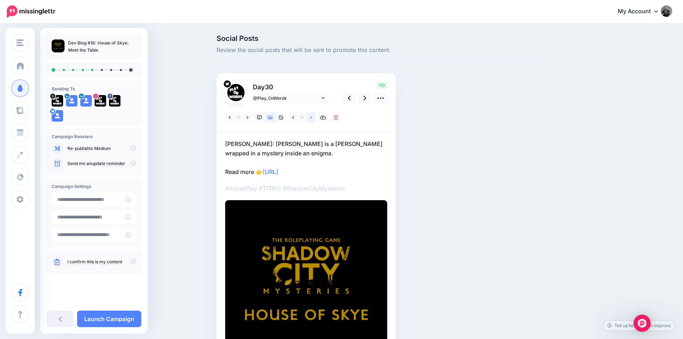
click at [312, 114] on link at bounding box center [311, 117] width 9 height 10
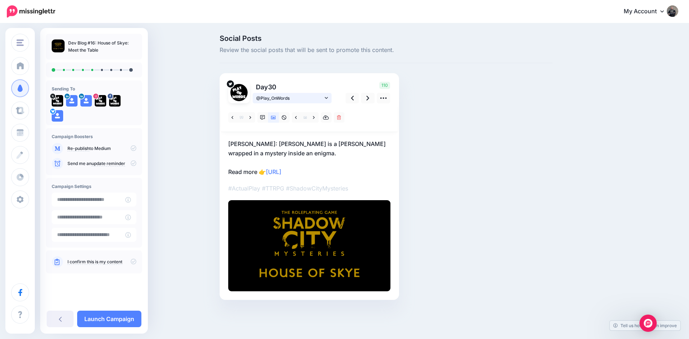
click at [283, 100] on span "@Play_OnWords" at bounding box center [289, 98] width 67 height 8
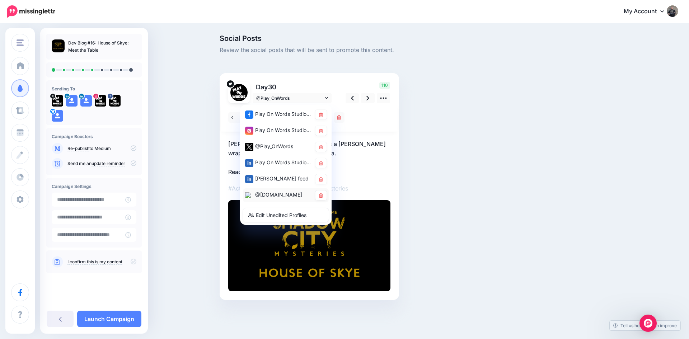
click at [281, 193] on div "@playonwords.bsky.social" at bounding box center [278, 194] width 67 height 9
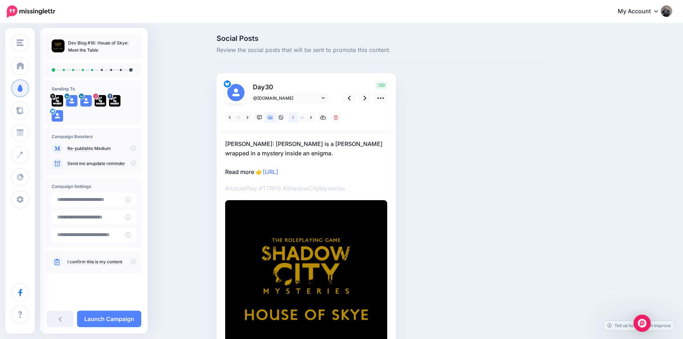
click at [294, 115] on link at bounding box center [293, 117] width 9 height 10
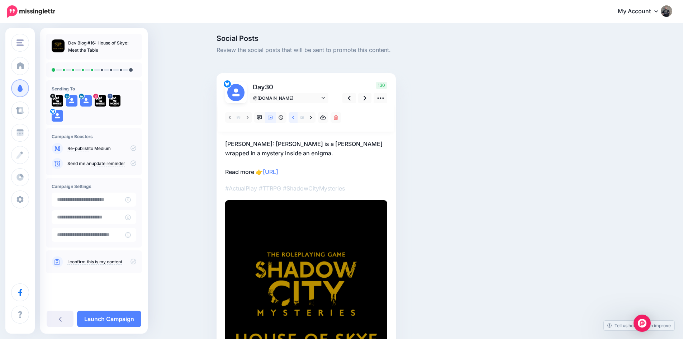
click at [294, 115] on link at bounding box center [293, 117] width 9 height 10
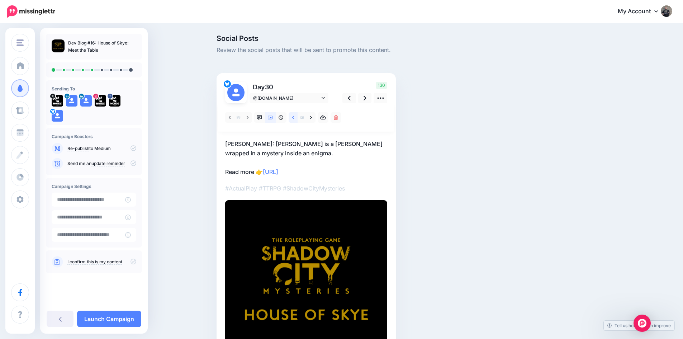
click at [294, 115] on link at bounding box center [293, 117] width 9 height 10
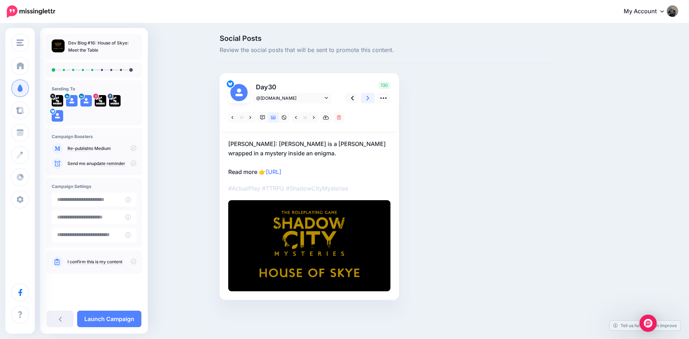
click at [370, 100] on link at bounding box center [368, 98] width 14 height 10
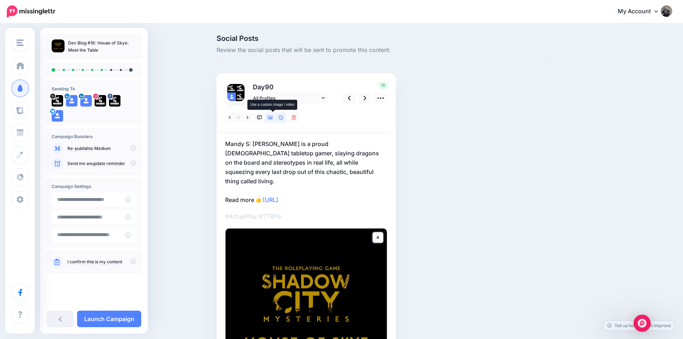
click at [272, 117] on icon at bounding box center [270, 117] width 5 height 5
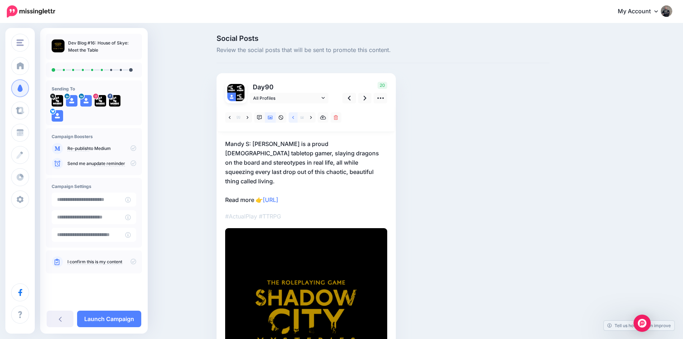
click at [294, 118] on icon at bounding box center [293, 117] width 2 height 5
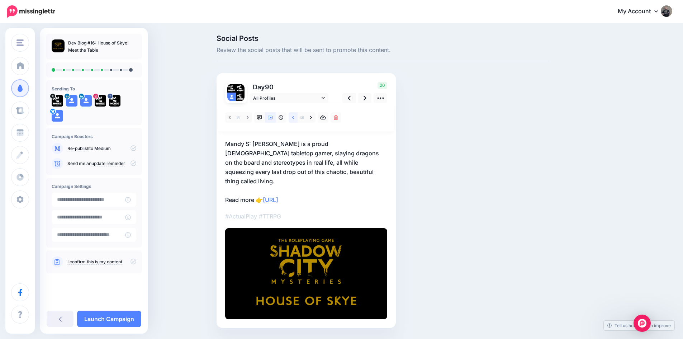
click at [294, 118] on icon at bounding box center [293, 117] width 2 height 3
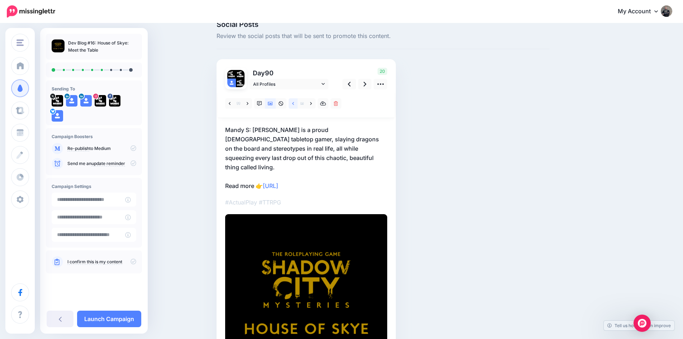
scroll to position [11, 0]
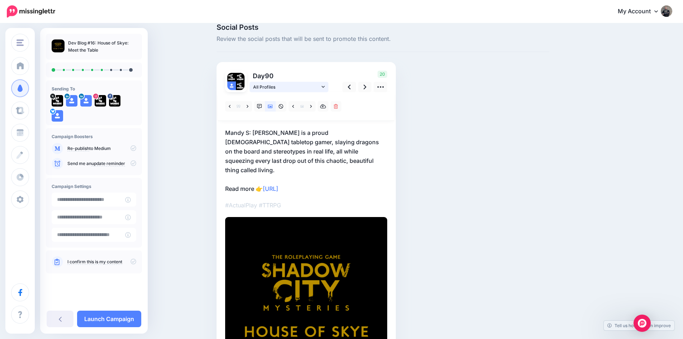
click at [270, 86] on span "All Profiles" at bounding box center [286, 87] width 67 height 8
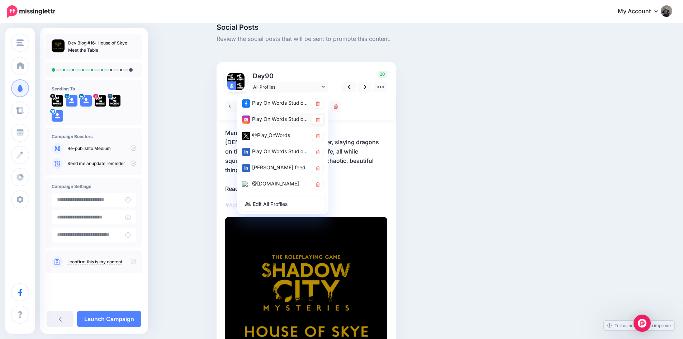
click at [264, 116] on div "Play On Words Studios account" at bounding box center [275, 119] width 67 height 9
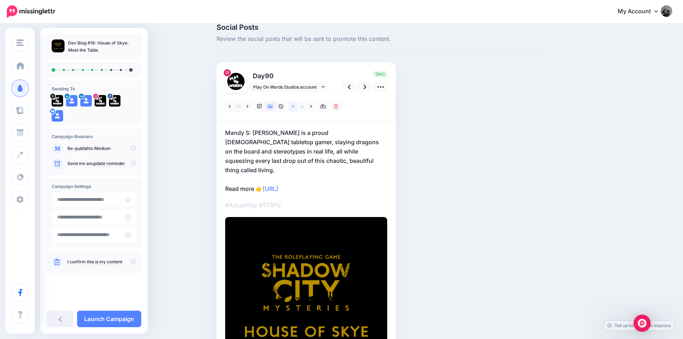
click at [294, 106] on icon at bounding box center [293, 106] width 2 height 5
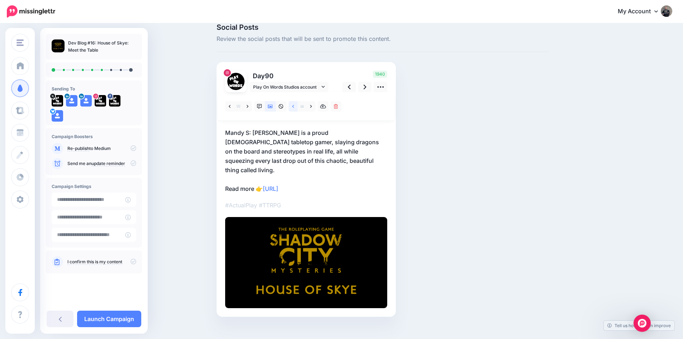
click at [294, 105] on icon at bounding box center [293, 106] width 2 height 5
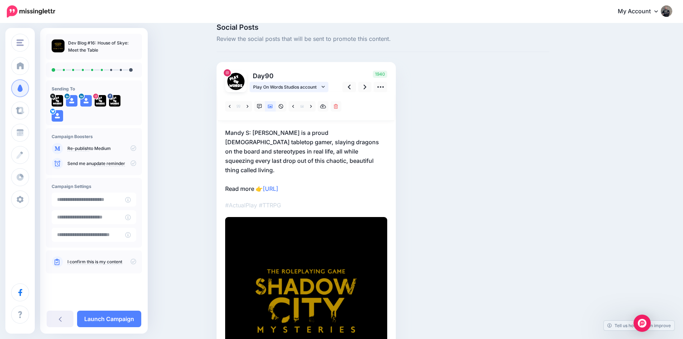
click at [296, 86] on span "Play On Words Studios account" at bounding box center [286, 87] width 67 height 8
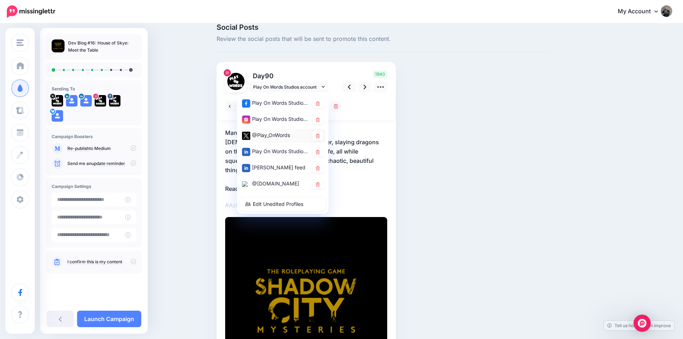
click at [291, 132] on div "@Play_OnWords" at bounding box center [275, 135] width 67 height 9
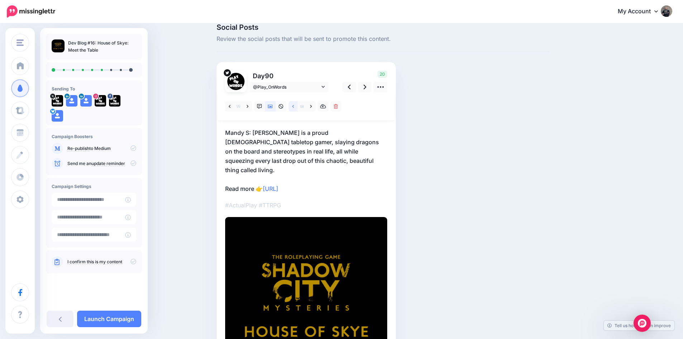
click at [298, 106] on link at bounding box center [293, 106] width 9 height 10
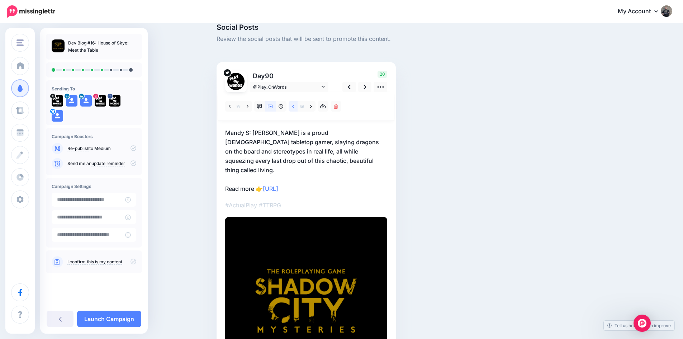
click at [298, 106] on link at bounding box center [293, 106] width 9 height 10
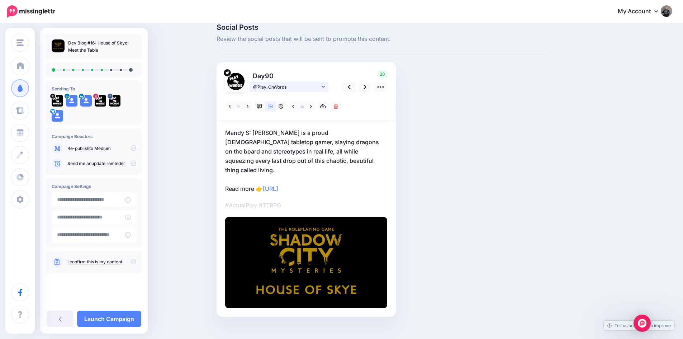
click at [291, 85] on span "@Play_OnWords" at bounding box center [286, 87] width 67 height 8
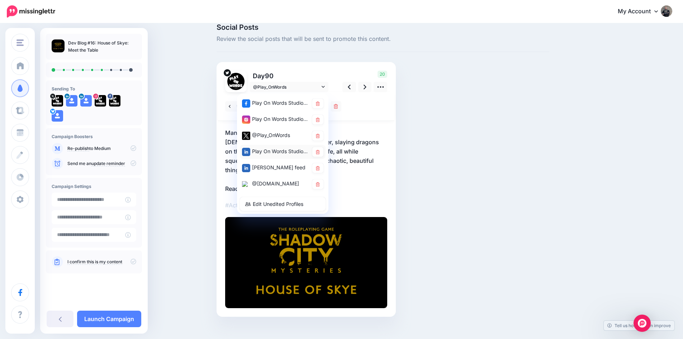
click at [284, 150] on div "Play On Words Studios page" at bounding box center [275, 151] width 67 height 9
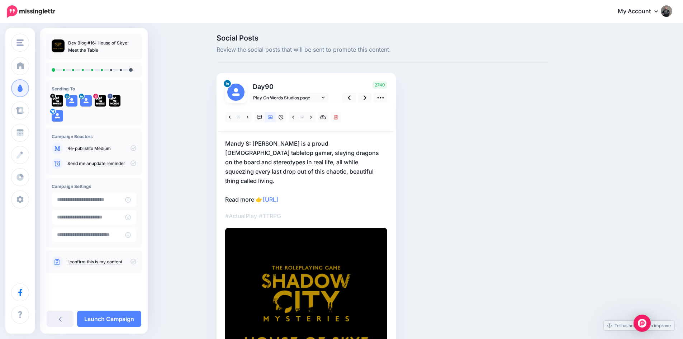
scroll to position [0, 0]
click at [284, 96] on span "Play On Words Studios page" at bounding box center [286, 98] width 67 height 8
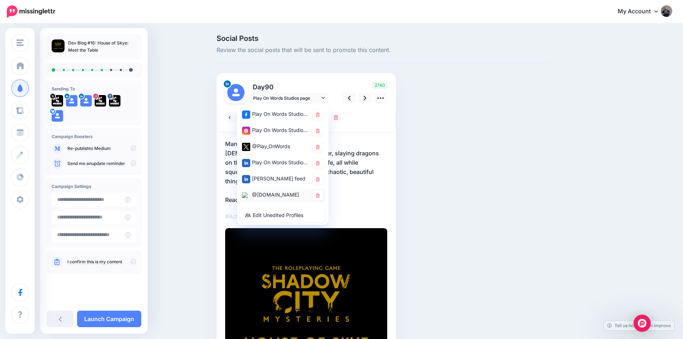
click at [281, 193] on div "@playonwords.bsky.social" at bounding box center [275, 194] width 67 height 9
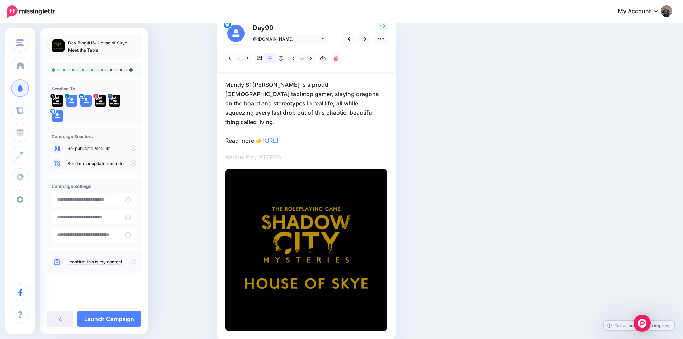
scroll to position [11, 0]
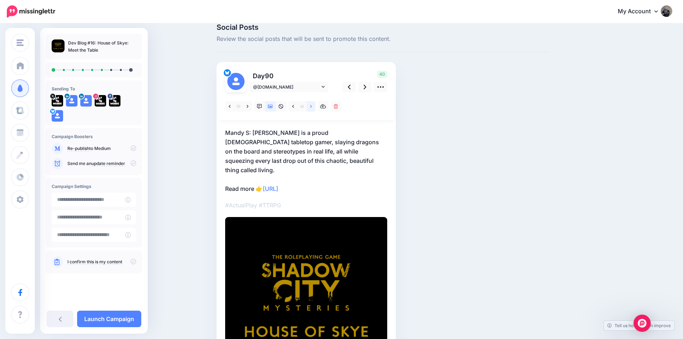
click at [316, 107] on link at bounding box center [311, 106] width 9 height 10
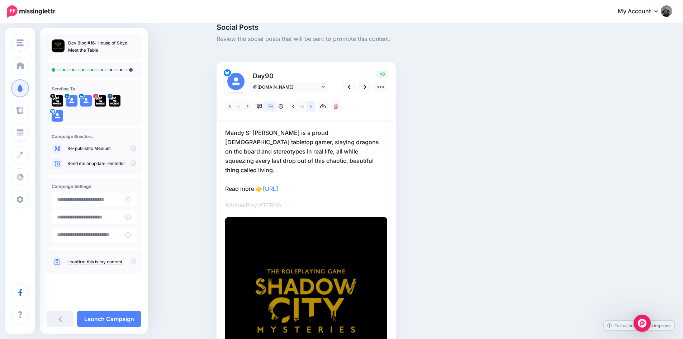
click at [316, 108] on link at bounding box center [311, 106] width 9 height 10
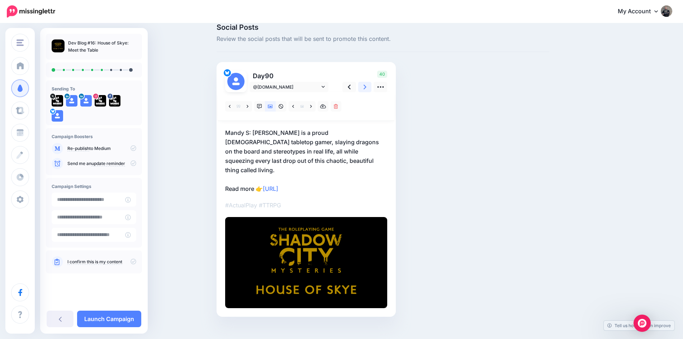
click at [367, 86] on icon at bounding box center [365, 87] width 3 height 8
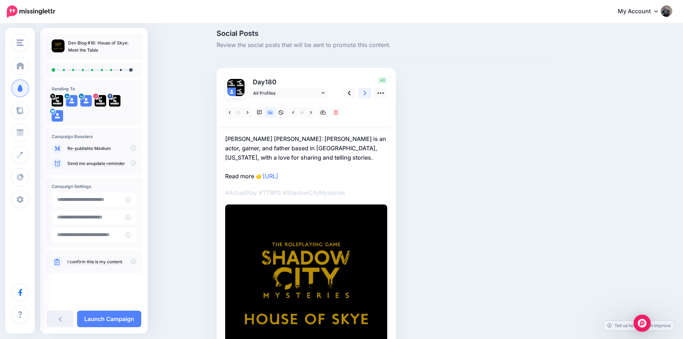
scroll to position [0, 0]
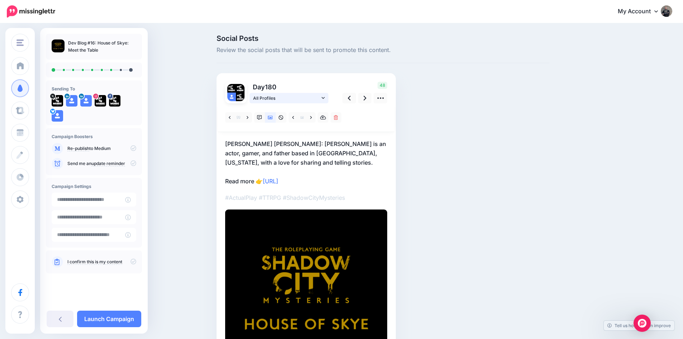
click at [293, 98] on span "All Profiles" at bounding box center [286, 98] width 67 height 8
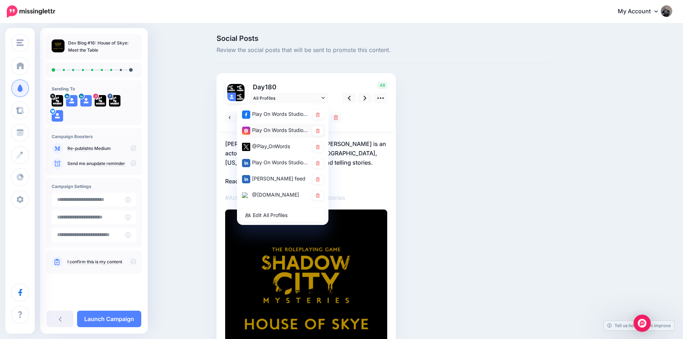
click at [280, 133] on div "Play On Words Studios account" at bounding box center [275, 130] width 67 height 9
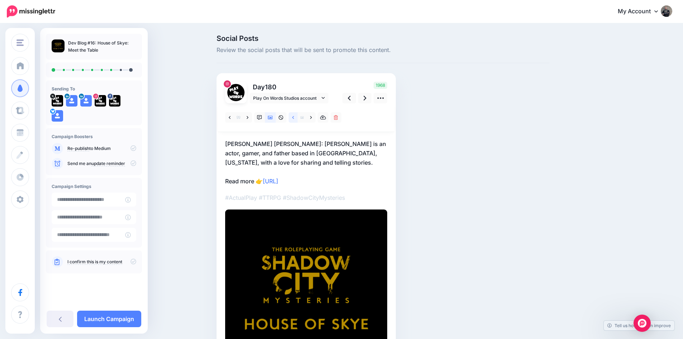
click at [297, 113] on link at bounding box center [293, 117] width 9 height 10
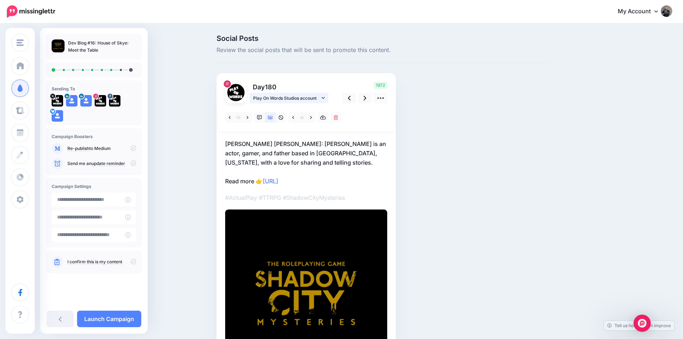
click at [297, 100] on span "Play On Words Studios account" at bounding box center [286, 98] width 67 height 8
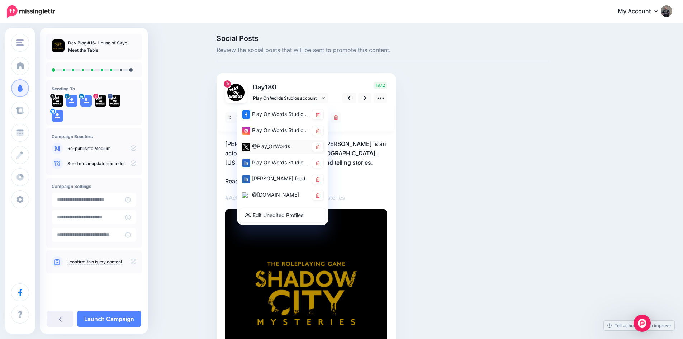
click at [266, 144] on div "@Play_OnWords" at bounding box center [275, 146] width 67 height 9
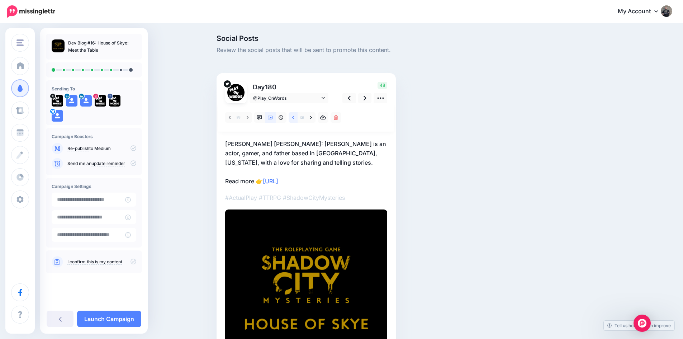
click at [294, 118] on link at bounding box center [293, 117] width 9 height 10
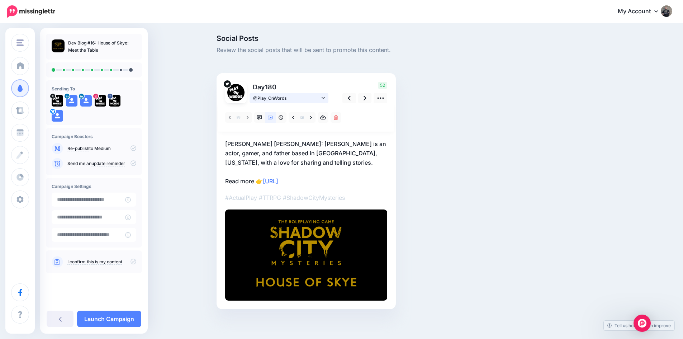
click at [297, 96] on span "@Play_OnWords" at bounding box center [286, 98] width 67 height 8
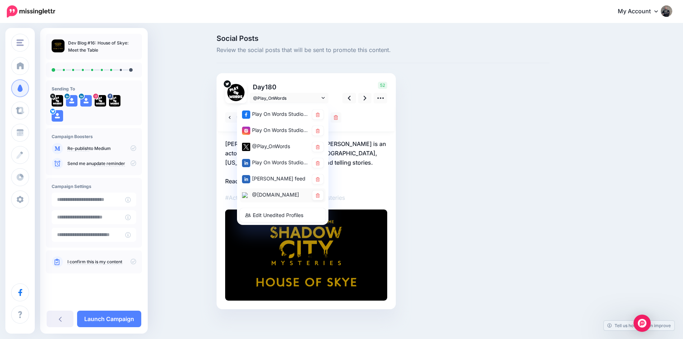
click at [281, 193] on div "@playonwords.bsky.social" at bounding box center [275, 194] width 67 height 9
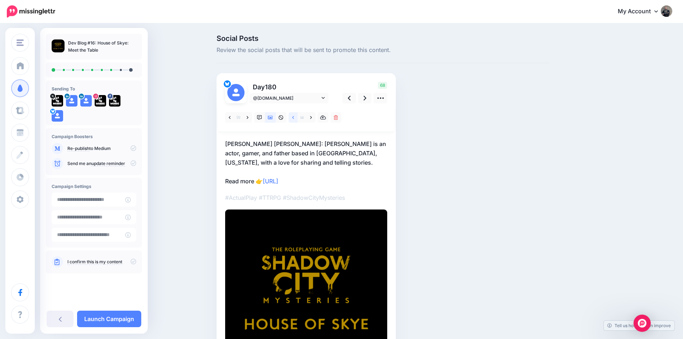
click at [294, 116] on icon at bounding box center [293, 117] width 2 height 5
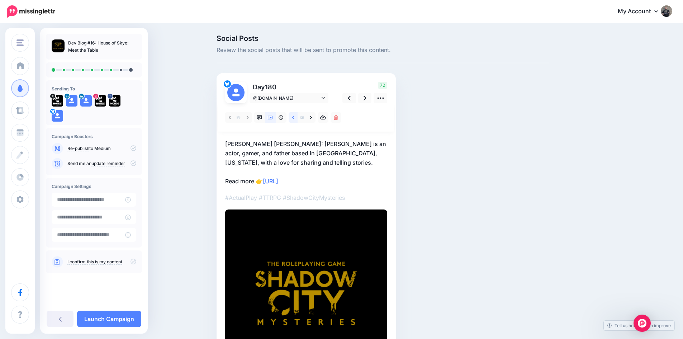
click at [294, 116] on icon at bounding box center [293, 117] width 2 height 3
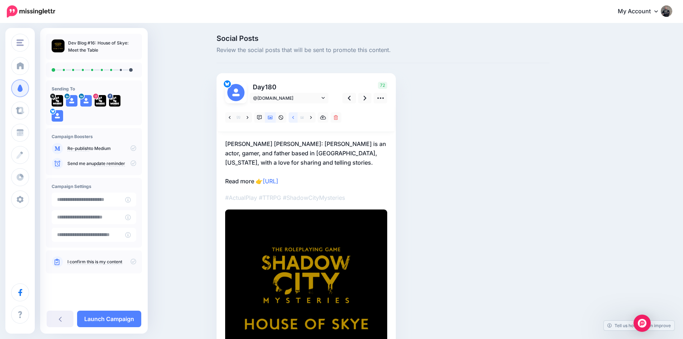
click at [294, 118] on icon at bounding box center [293, 117] width 2 height 5
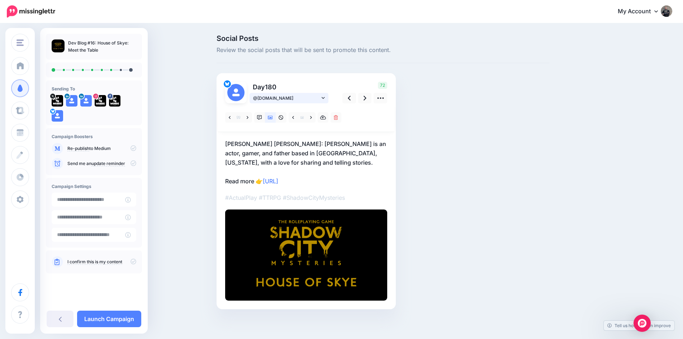
click at [276, 97] on span "@playonwords.bsky.social" at bounding box center [286, 98] width 67 height 8
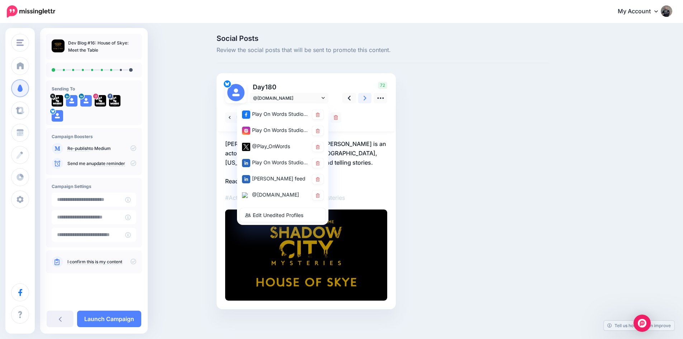
click at [365, 100] on link at bounding box center [365, 98] width 14 height 10
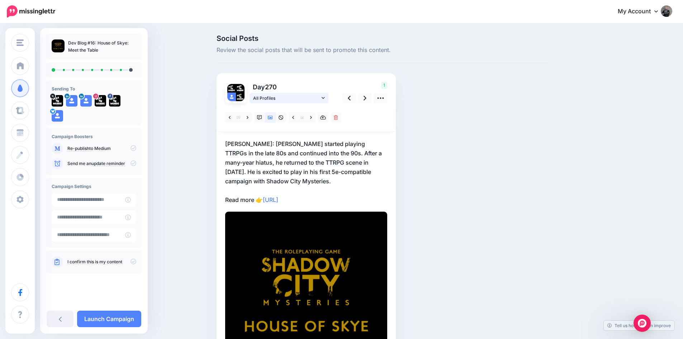
click at [284, 99] on span "All Profiles" at bounding box center [286, 98] width 67 height 8
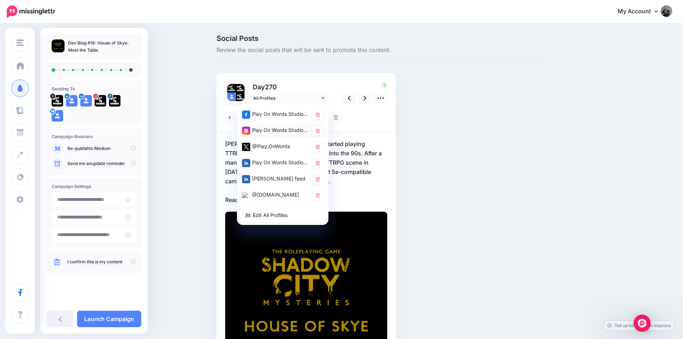
click at [283, 129] on div "Play On Words Studios account" at bounding box center [275, 130] width 67 height 9
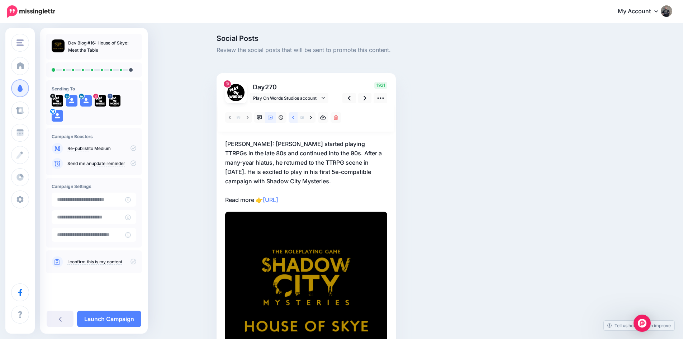
click at [294, 117] on icon at bounding box center [293, 117] width 2 height 5
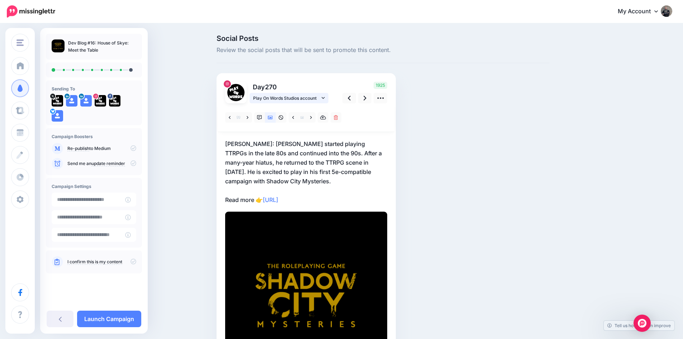
click at [292, 99] on span "Play On Words Studios account" at bounding box center [286, 98] width 67 height 8
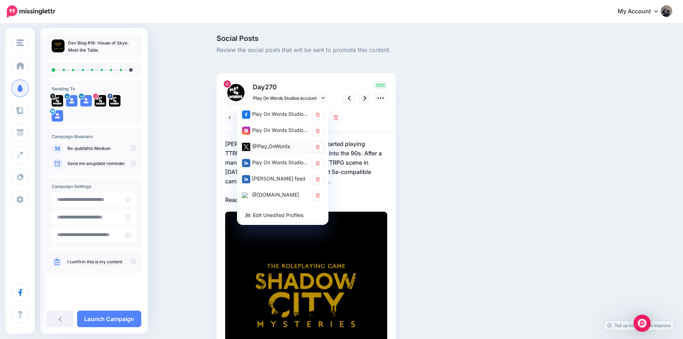
click at [285, 142] on div "@Play_OnWords" at bounding box center [275, 146] width 67 height 9
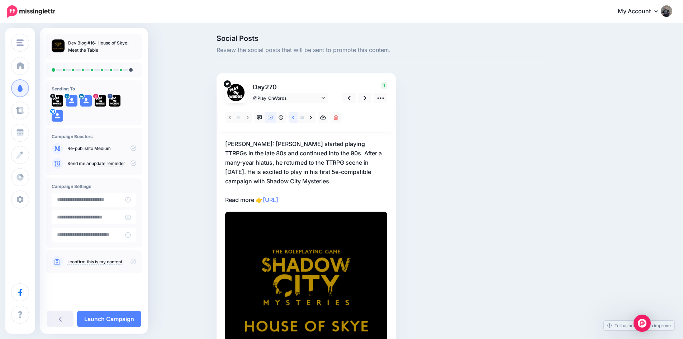
click at [297, 117] on link at bounding box center [293, 117] width 9 height 10
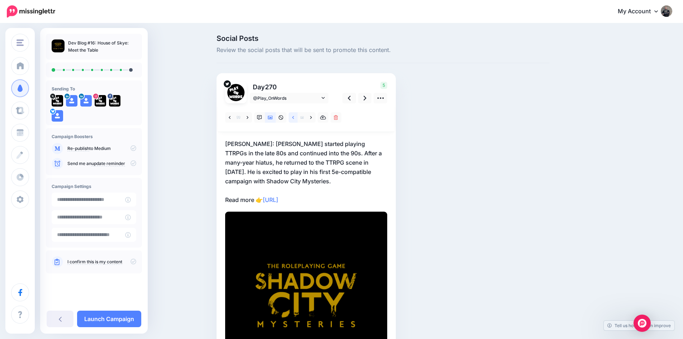
click at [297, 117] on link at bounding box center [293, 117] width 9 height 10
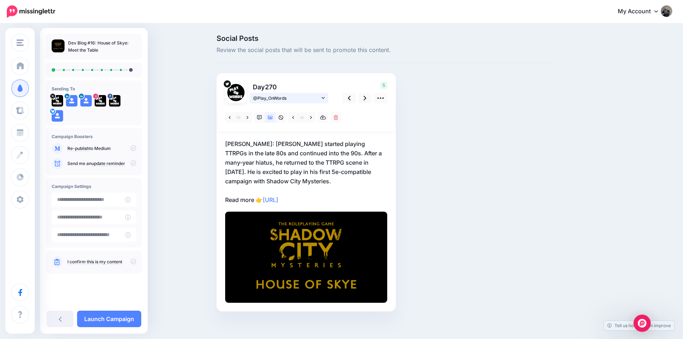
click at [294, 99] on span "@Play_OnWords" at bounding box center [286, 98] width 67 height 8
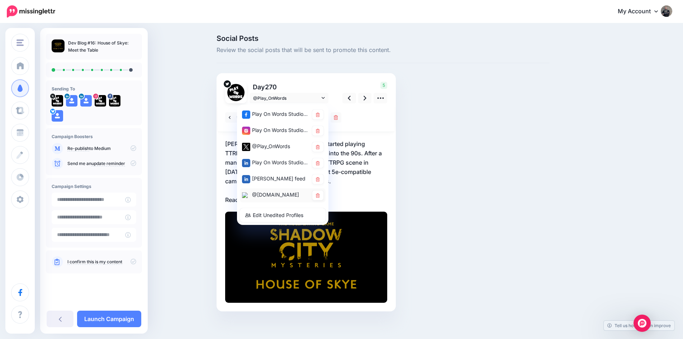
click at [281, 192] on div "@playonwords.bsky.social" at bounding box center [275, 194] width 67 height 9
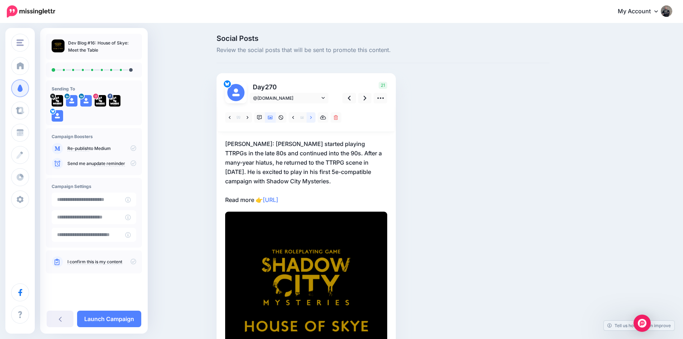
click at [311, 117] on link at bounding box center [311, 117] width 9 height 10
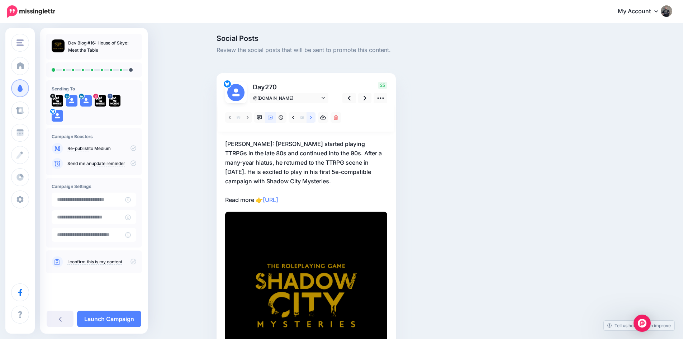
click at [312, 117] on link at bounding box center [311, 117] width 9 height 10
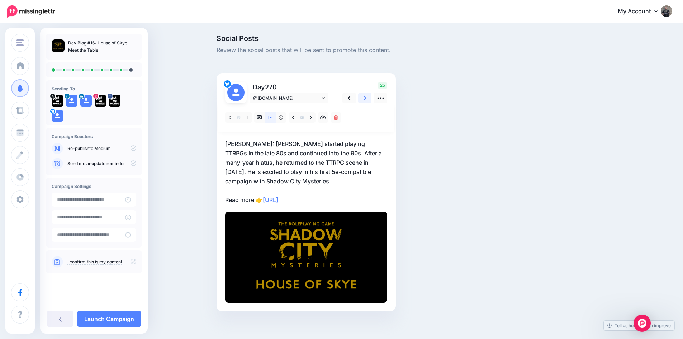
click at [366, 97] on icon at bounding box center [365, 98] width 3 height 8
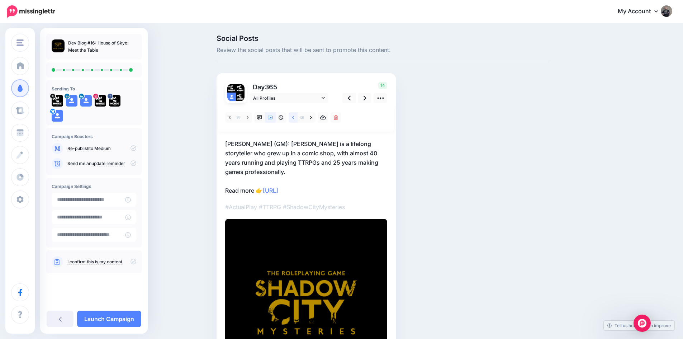
click at [298, 119] on link at bounding box center [293, 117] width 9 height 10
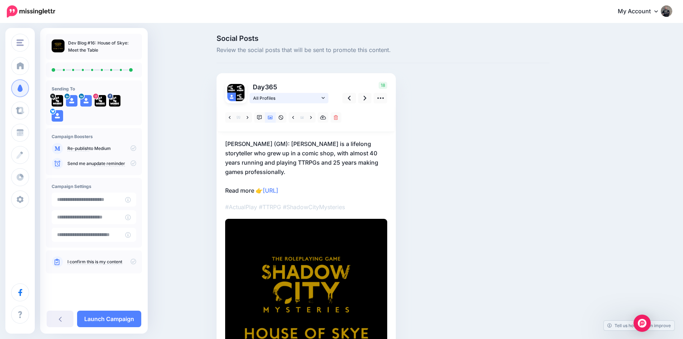
click at [283, 98] on span "All Profiles" at bounding box center [286, 98] width 67 height 8
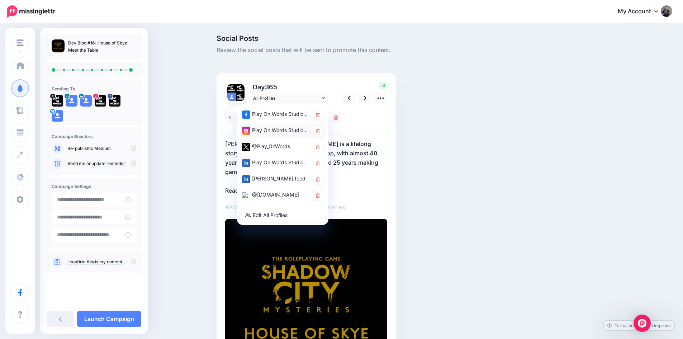
click at [278, 131] on div "Play On Words Studios account" at bounding box center [275, 130] width 67 height 9
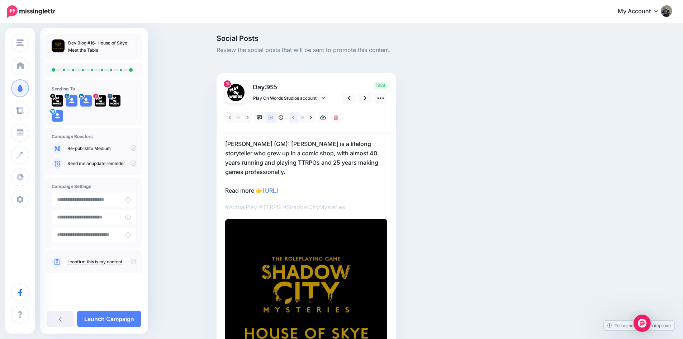
click at [298, 117] on link at bounding box center [293, 117] width 9 height 10
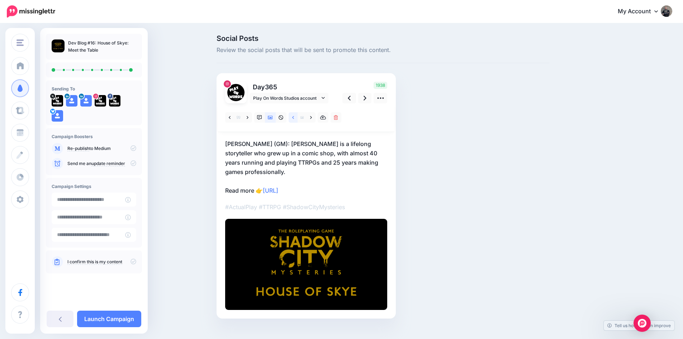
click at [294, 117] on icon at bounding box center [293, 117] width 2 height 5
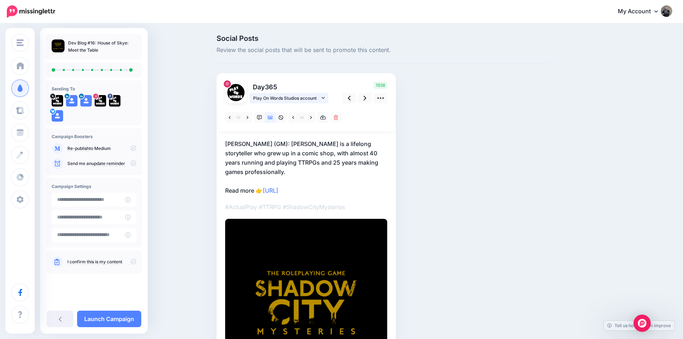
click at [277, 96] on span "Play On Words Studios account" at bounding box center [286, 98] width 67 height 8
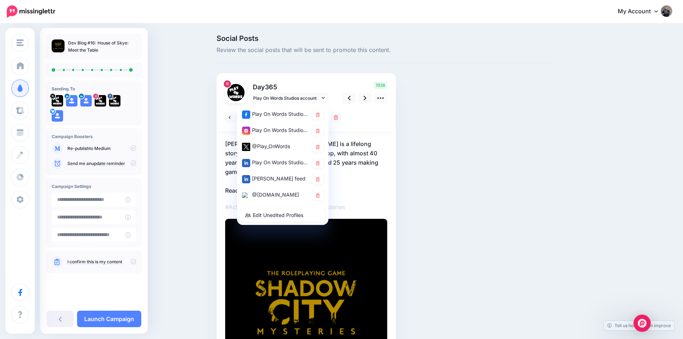
click at [273, 148] on div "@Play_OnWords" at bounding box center [275, 146] width 67 height 9
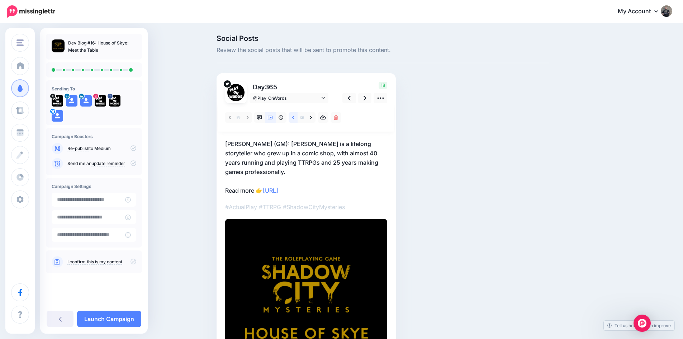
click at [298, 117] on link at bounding box center [293, 117] width 9 height 10
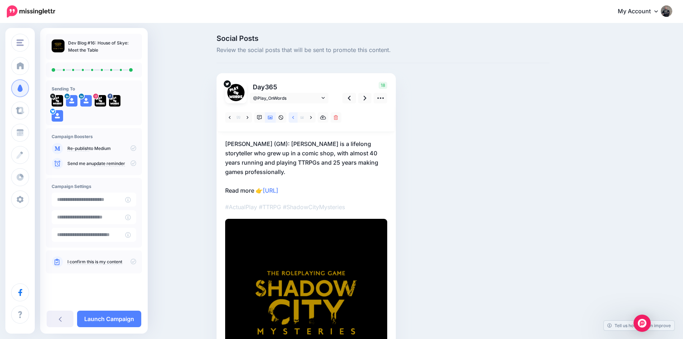
click at [297, 117] on link at bounding box center [293, 117] width 9 height 10
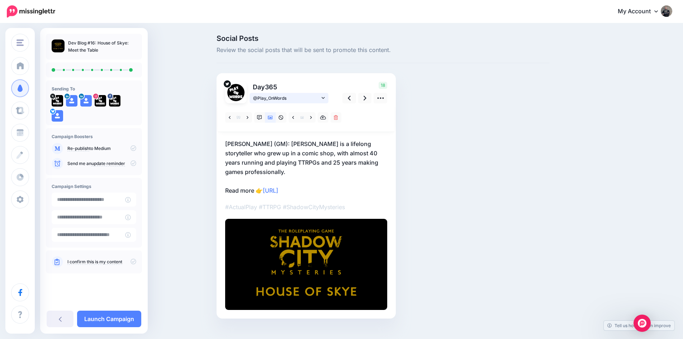
click at [278, 99] on span "@Play_OnWords" at bounding box center [286, 98] width 67 height 8
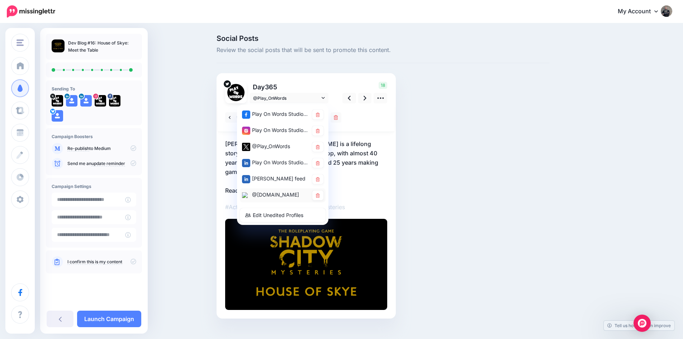
click at [270, 192] on div "@playonwords.bsky.social" at bounding box center [275, 194] width 67 height 9
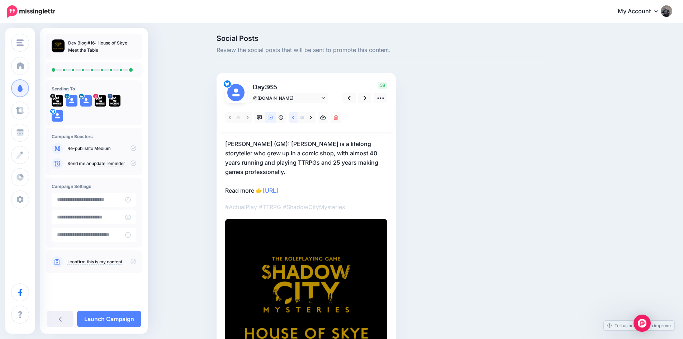
click at [294, 116] on icon at bounding box center [293, 117] width 2 height 5
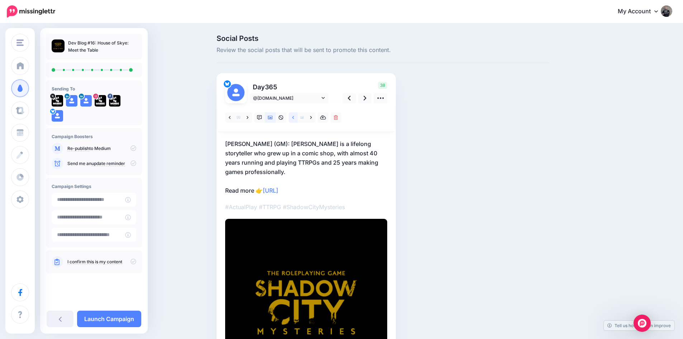
click at [294, 116] on icon at bounding box center [293, 117] width 2 height 5
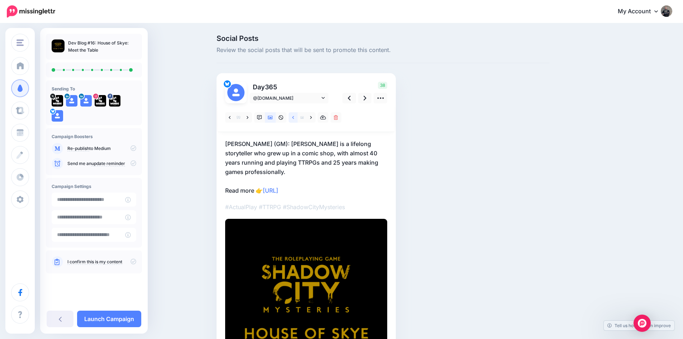
click at [294, 116] on icon at bounding box center [293, 117] width 2 height 5
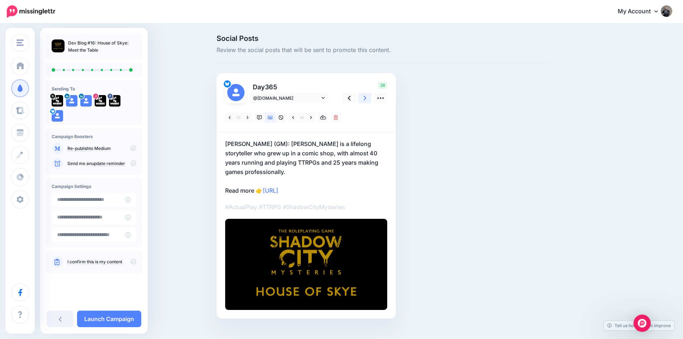
click at [365, 98] on link at bounding box center [365, 98] width 14 height 10
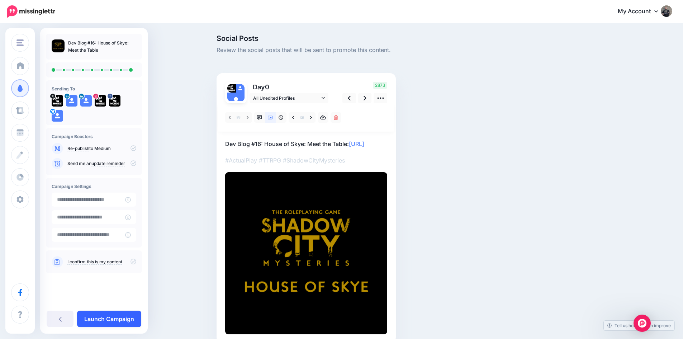
click at [114, 315] on link "Launch Campaign" at bounding box center [109, 319] width 64 height 16
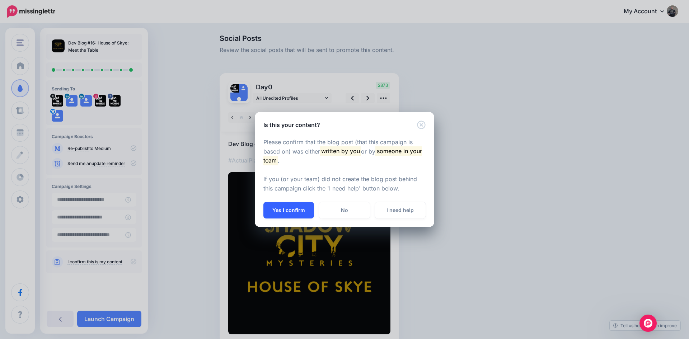
click at [292, 216] on button "Yes I confirm" at bounding box center [288, 210] width 51 height 16
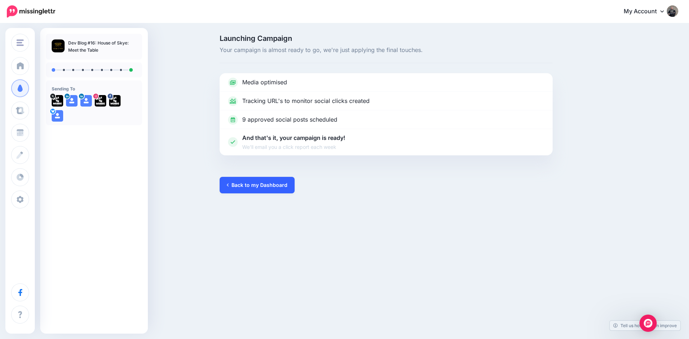
click at [250, 181] on link "Back to my Dashboard" at bounding box center [256, 185] width 75 height 16
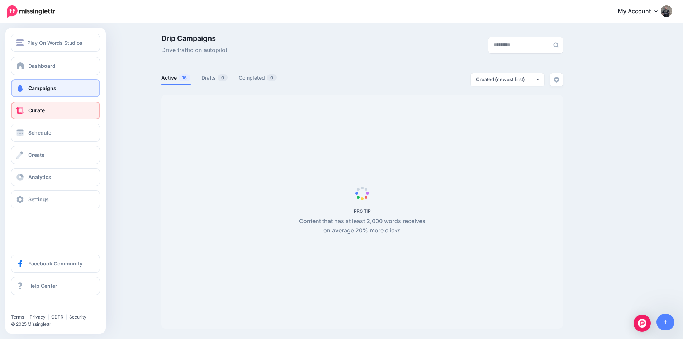
click at [37, 113] on link "Curate" at bounding box center [55, 110] width 89 height 18
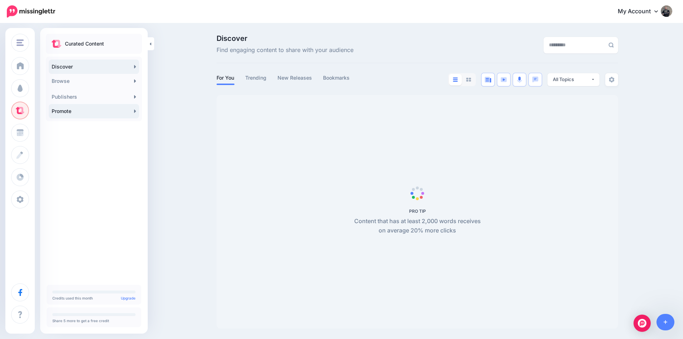
click at [110, 112] on link "Promote" at bounding box center [94, 111] width 90 height 14
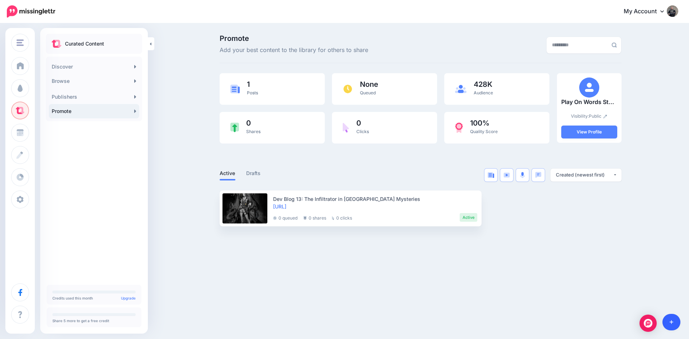
click at [666, 320] on link at bounding box center [671, 322] width 18 height 16
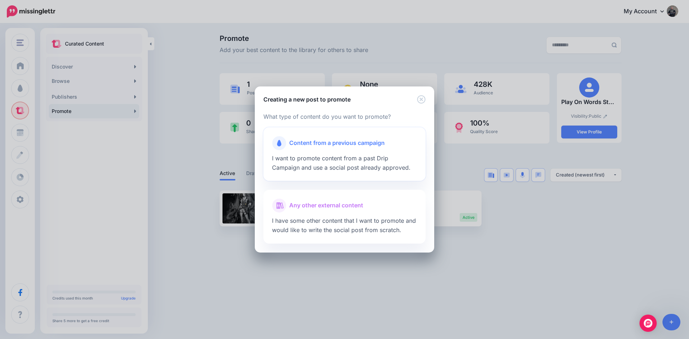
click at [305, 142] on span "Content from a previous campaign" at bounding box center [336, 142] width 95 height 9
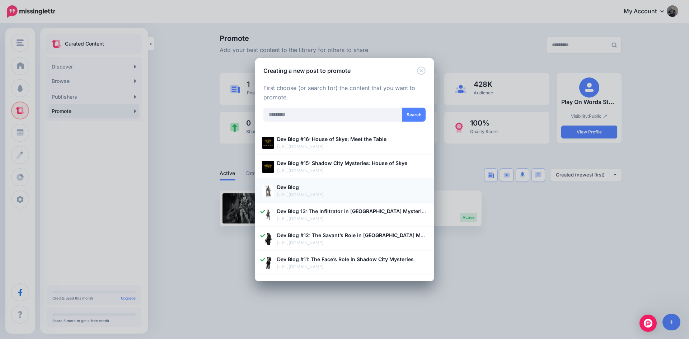
click at [319, 188] on p "Dev Blog" at bounding box center [352, 187] width 150 height 8
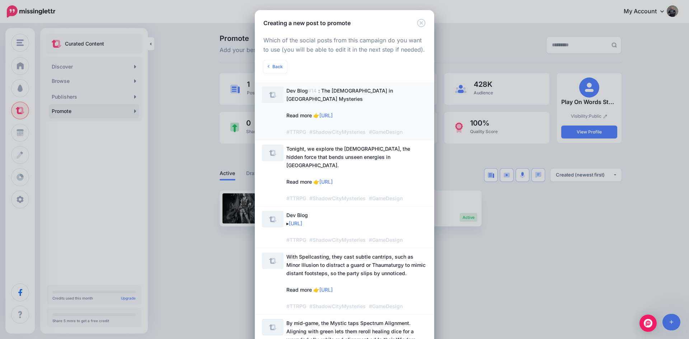
click at [353, 93] on span "Dev Blog #14 : The Mystic in Shadow City Mysteries Read more 👉 https://lttr.ai/…" at bounding box center [345, 111] width 118 height 47
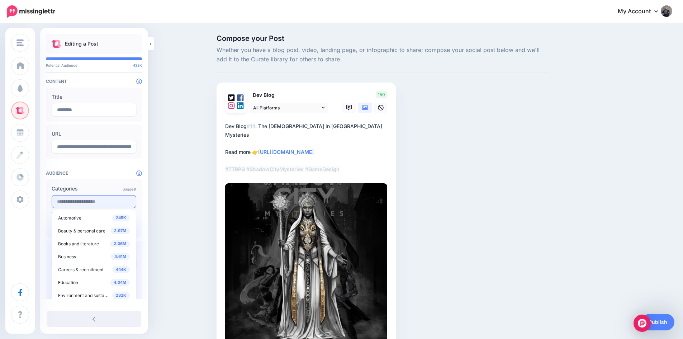
click at [70, 200] on input "text" at bounding box center [94, 201] width 85 height 13
type input "*"
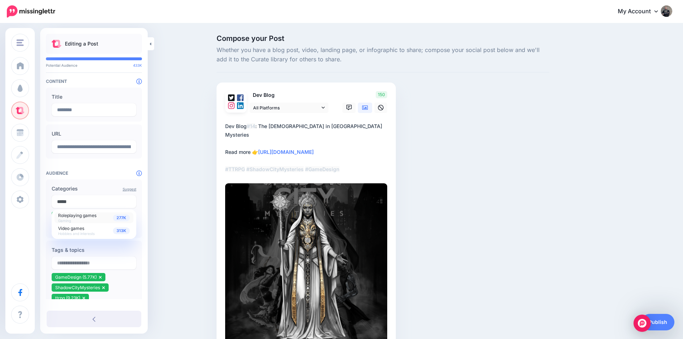
type input "*****"
click at [94, 217] on span "Roleplaying games" at bounding box center [77, 215] width 38 height 5
click at [170, 208] on div "Compose your Post Whether you have a blog post, video, landing page, or infogra…" at bounding box center [341, 205] width 683 height 362
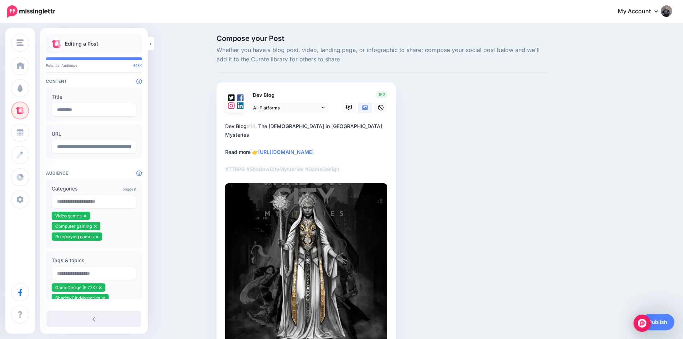
scroll to position [47, 0]
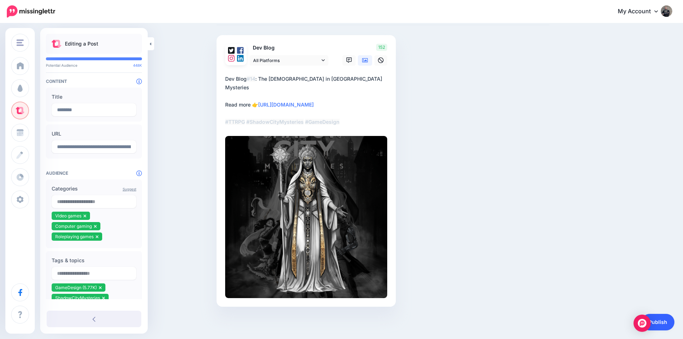
click at [658, 317] on link "Publish" at bounding box center [658, 322] width 33 height 16
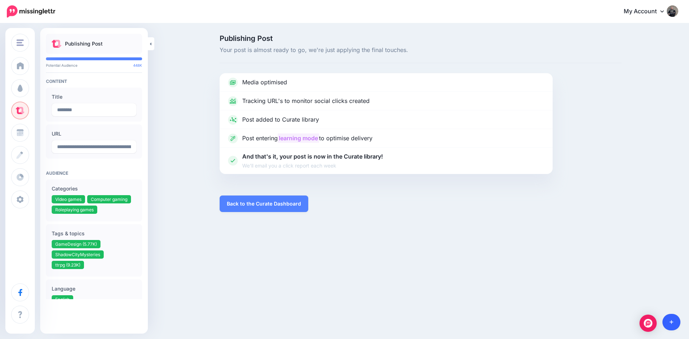
click at [671, 321] on icon at bounding box center [671, 322] width 4 height 5
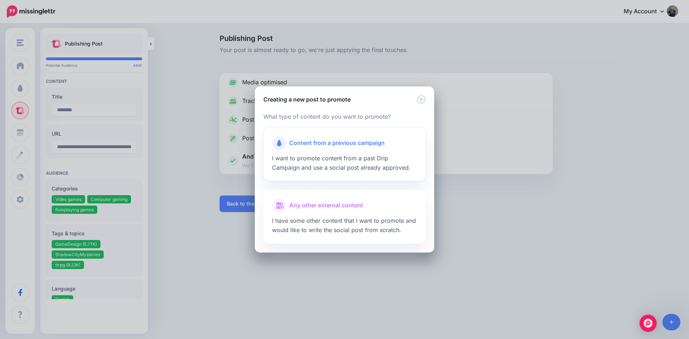
click at [297, 140] on span "Content from a previous campaign" at bounding box center [336, 142] width 95 height 9
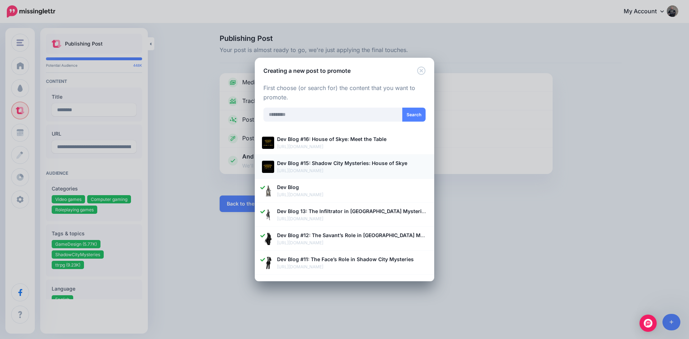
click at [303, 161] on b "Dev Blog #15: Shadow City Mysteries: House of Skye" at bounding box center [342, 163] width 130 height 6
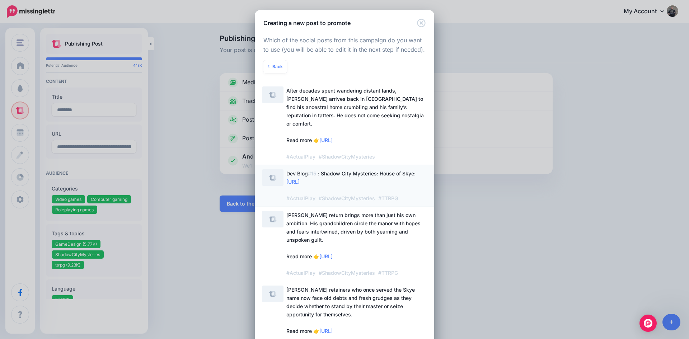
click at [362, 170] on span "Dev Blog #15 : Shadow City Mysteries: House of Skye: [URL] #ActualPlay #ShadowC…" at bounding box center [350, 185] width 129 height 31
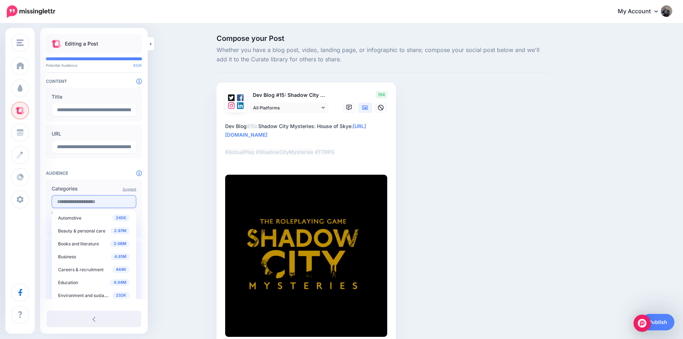
click at [78, 204] on input "text" at bounding box center [94, 201] width 85 height 13
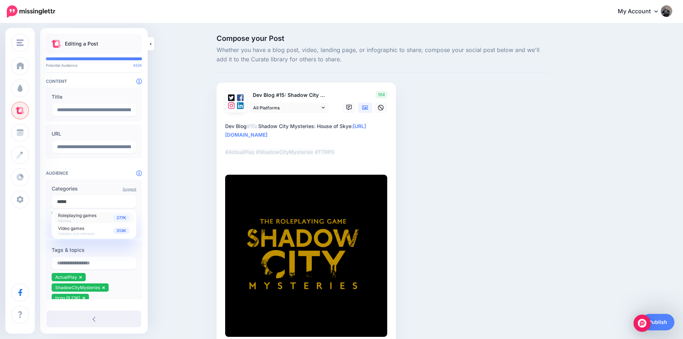
type input "*****"
click at [98, 217] on div "277K Roleplaying games Gaming" at bounding box center [94, 218] width 72 height 10
click at [441, 241] on div "Compose your Post Whether you have a blog post, video, landing page, or infogra…" at bounding box center [383, 201] width 344 height 332
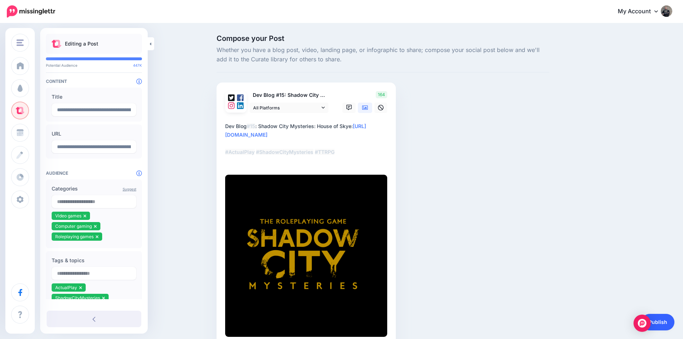
click at [665, 316] on link "Publish" at bounding box center [658, 322] width 33 height 16
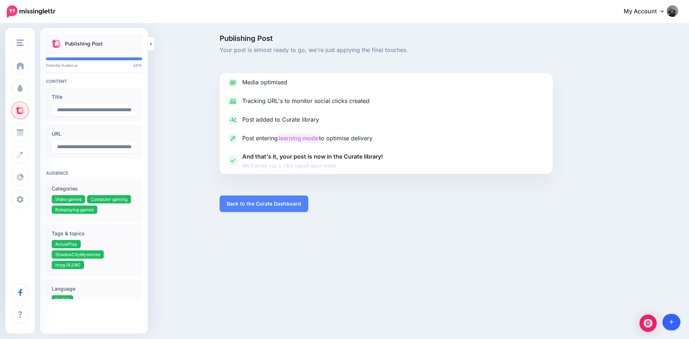
click at [670, 320] on icon at bounding box center [671, 322] width 4 height 5
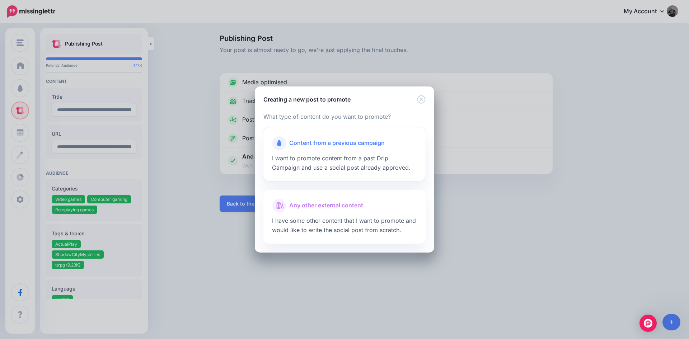
click at [298, 146] on span "Content from a previous campaign" at bounding box center [336, 142] width 95 height 9
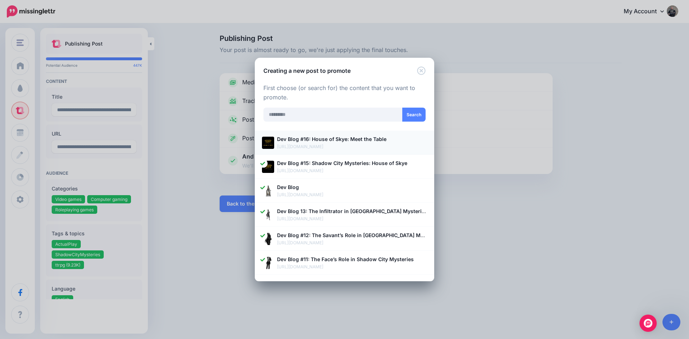
click at [315, 143] on p "https://playonwordsstudios.com/dev-blog/f/dev-blog-16-house-of-skye-meet-the-ta…" at bounding box center [352, 146] width 150 height 7
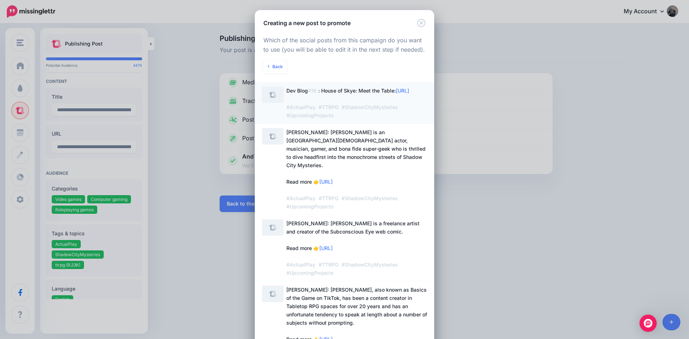
click at [362, 93] on span "Dev Blog #16 : House of Skye: Meet the Table: https://lttr.ai/Aho0E #ActualPlay…" at bounding box center [347, 103] width 123 height 31
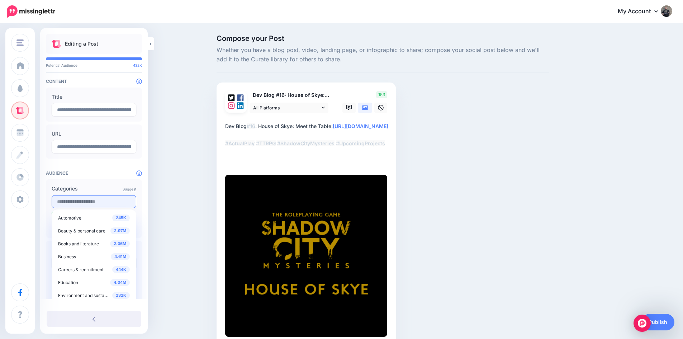
click at [65, 201] on input "text" at bounding box center [94, 201] width 85 height 13
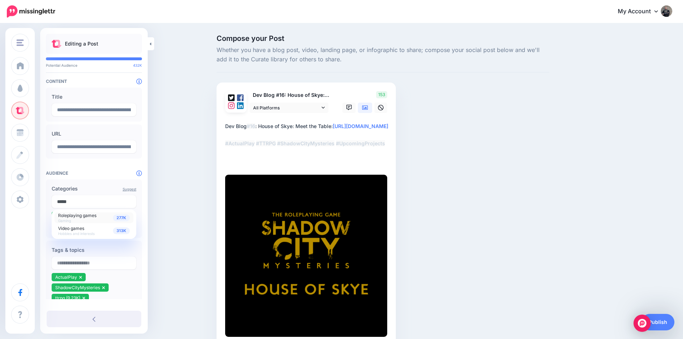
type input "*****"
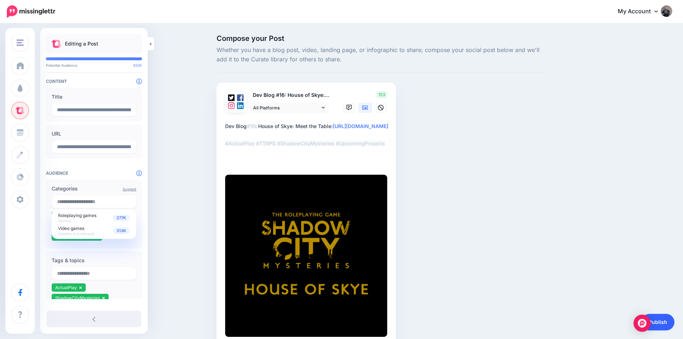
click at [663, 320] on link "Publish" at bounding box center [658, 322] width 33 height 16
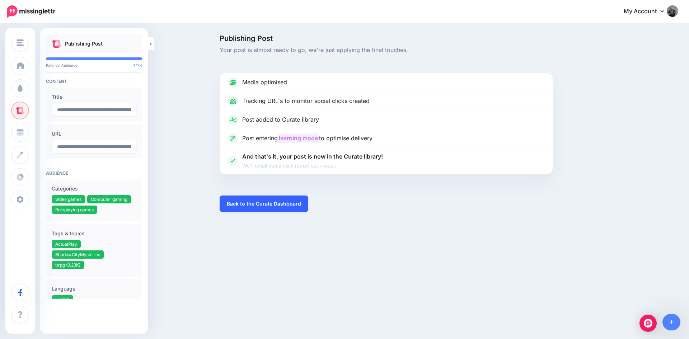
click at [239, 203] on link "Back to the Curate Dashboard" at bounding box center [263, 203] width 89 height 16
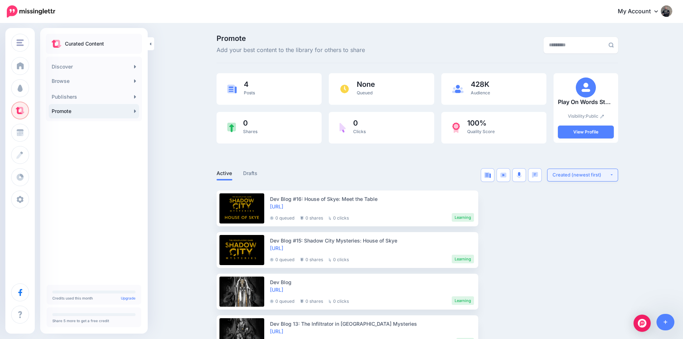
click at [580, 174] on div "Created (newest first)" at bounding box center [581, 174] width 57 height 7
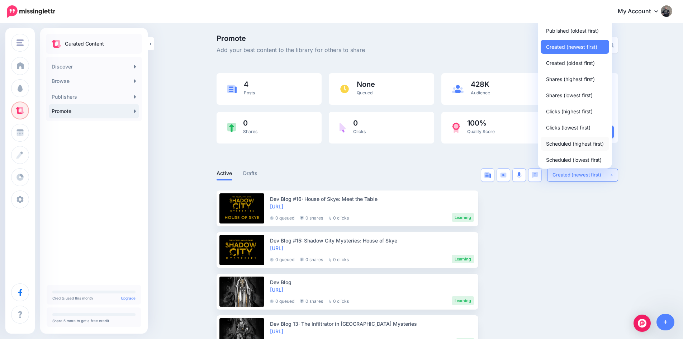
scroll to position [4, 0]
click at [538, 230] on ul "Dev Blog #16: House of Skye: Meet the Table [URL] 0 queued 0 shares 0 clicks" at bounding box center [418, 270] width 402 height 161
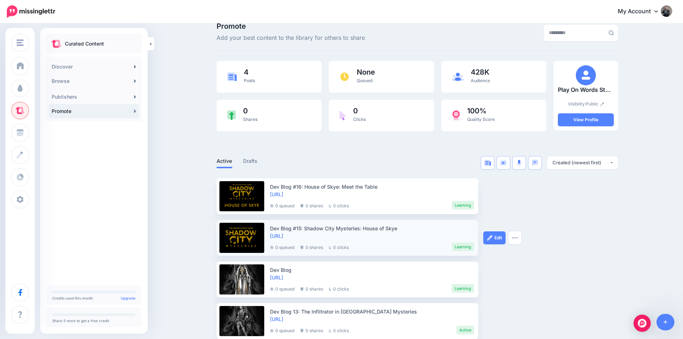
scroll to position [23, 0]
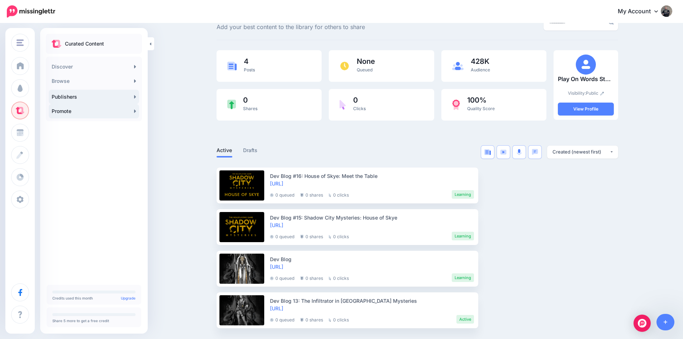
click at [95, 94] on link "Publishers" at bounding box center [94, 97] width 90 height 14
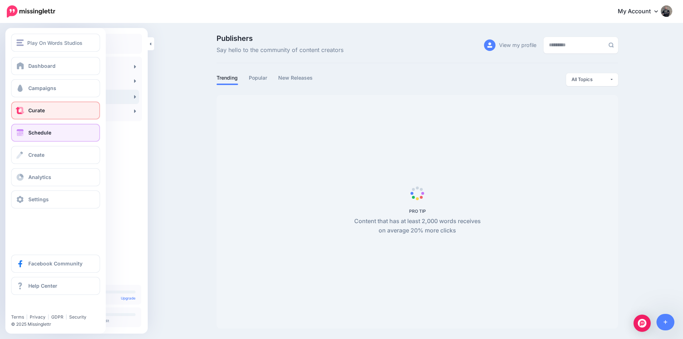
click at [21, 135] on span at bounding box center [19, 132] width 9 height 7
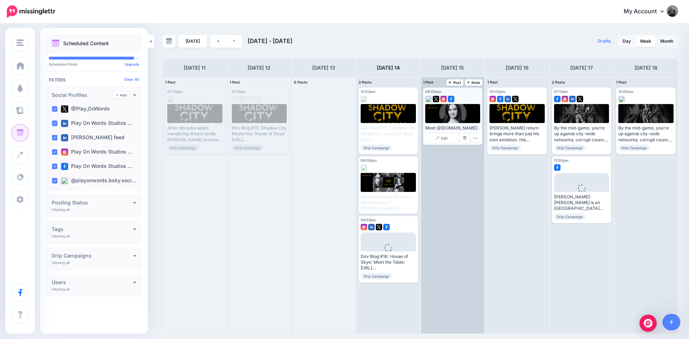
click at [463, 97] on div at bounding box center [452, 97] width 55 height 6
click at [443, 137] on span "Edit" at bounding box center [444, 138] width 7 height 4
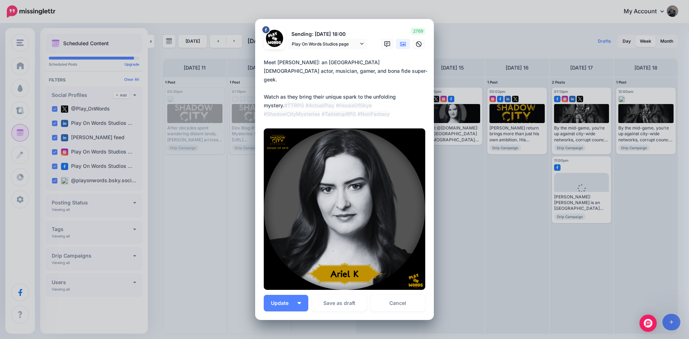
click at [471, 193] on div "Edit Post Loading Sending: 15th Aug 18:00 Play On Words Studios page" at bounding box center [344, 169] width 689 height 339
click at [389, 298] on link "Cancel" at bounding box center [397, 303] width 55 height 16
